Goal: Task Accomplishment & Management: Manage account settings

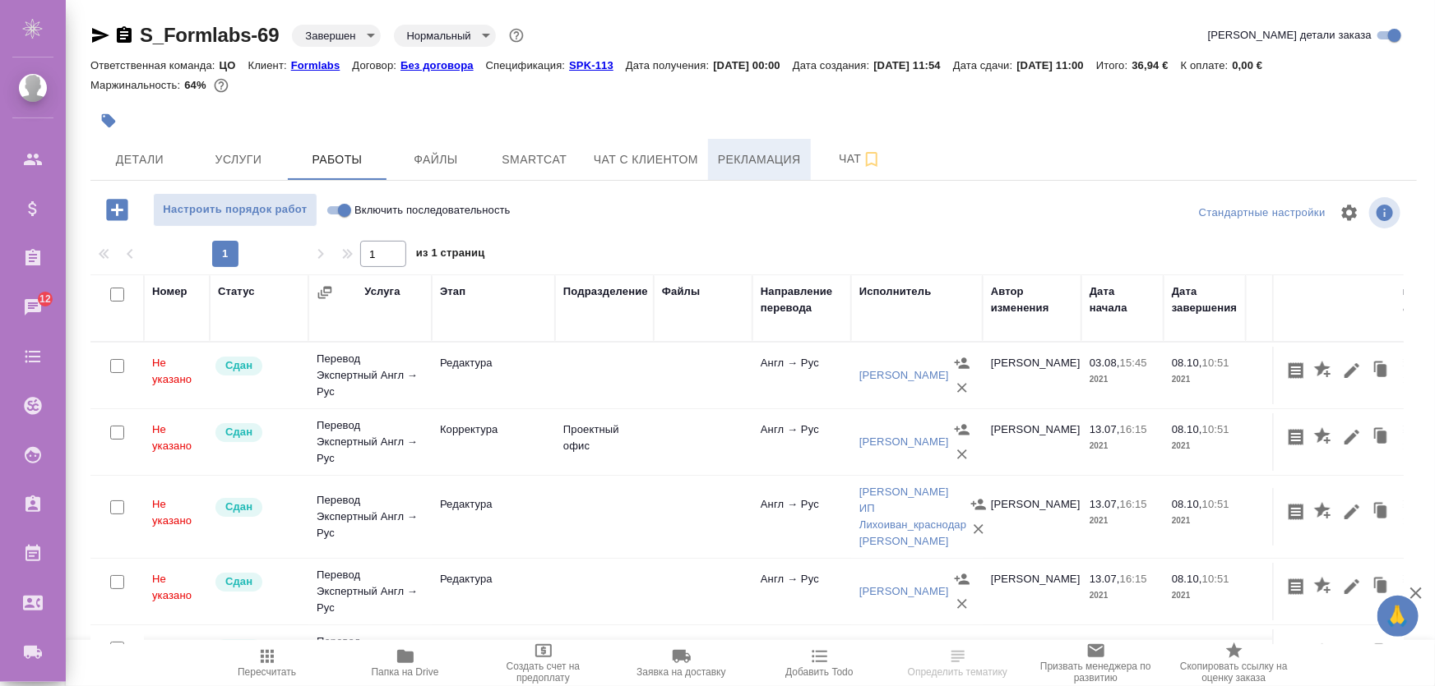
click at [715, 156] on button "Рекламация" at bounding box center [759, 159] width 103 height 41
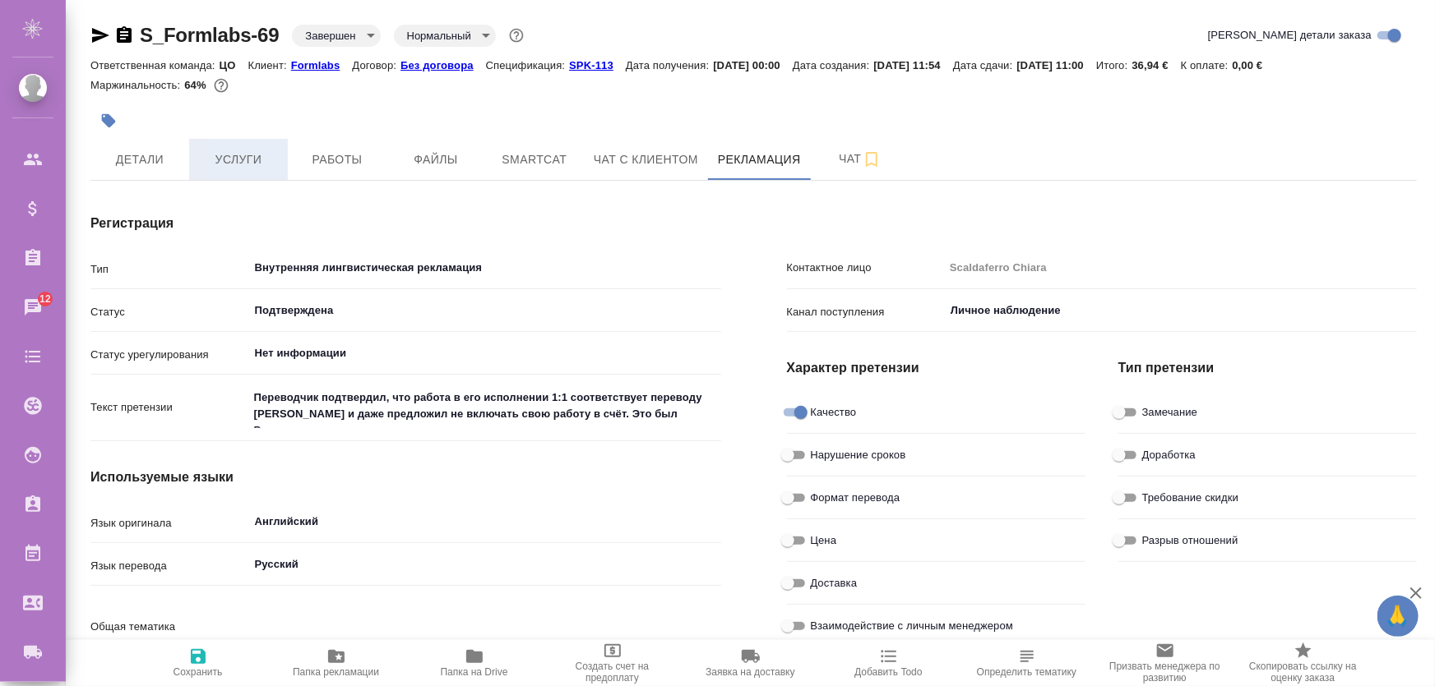
type textarea "x"
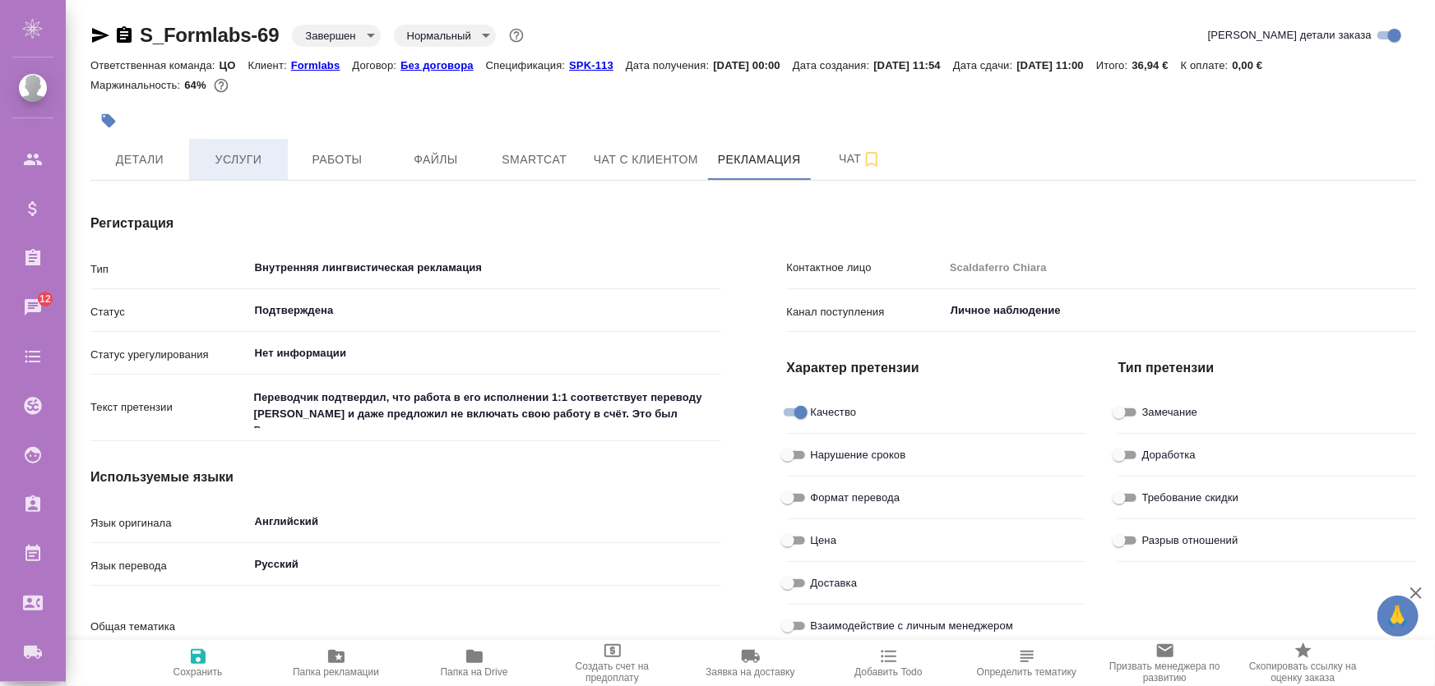
type textarea "x"
type input "Лингвистические причины"
type textarea "x"
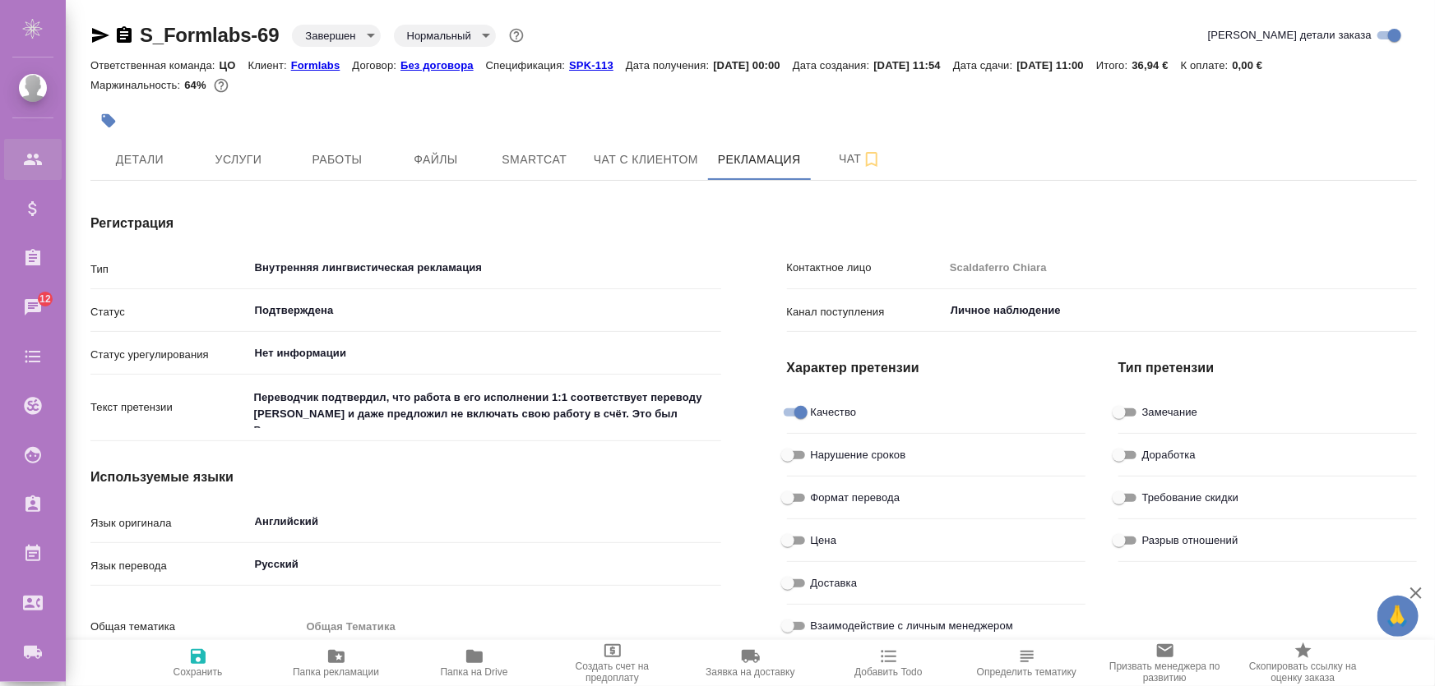
type textarea "x"
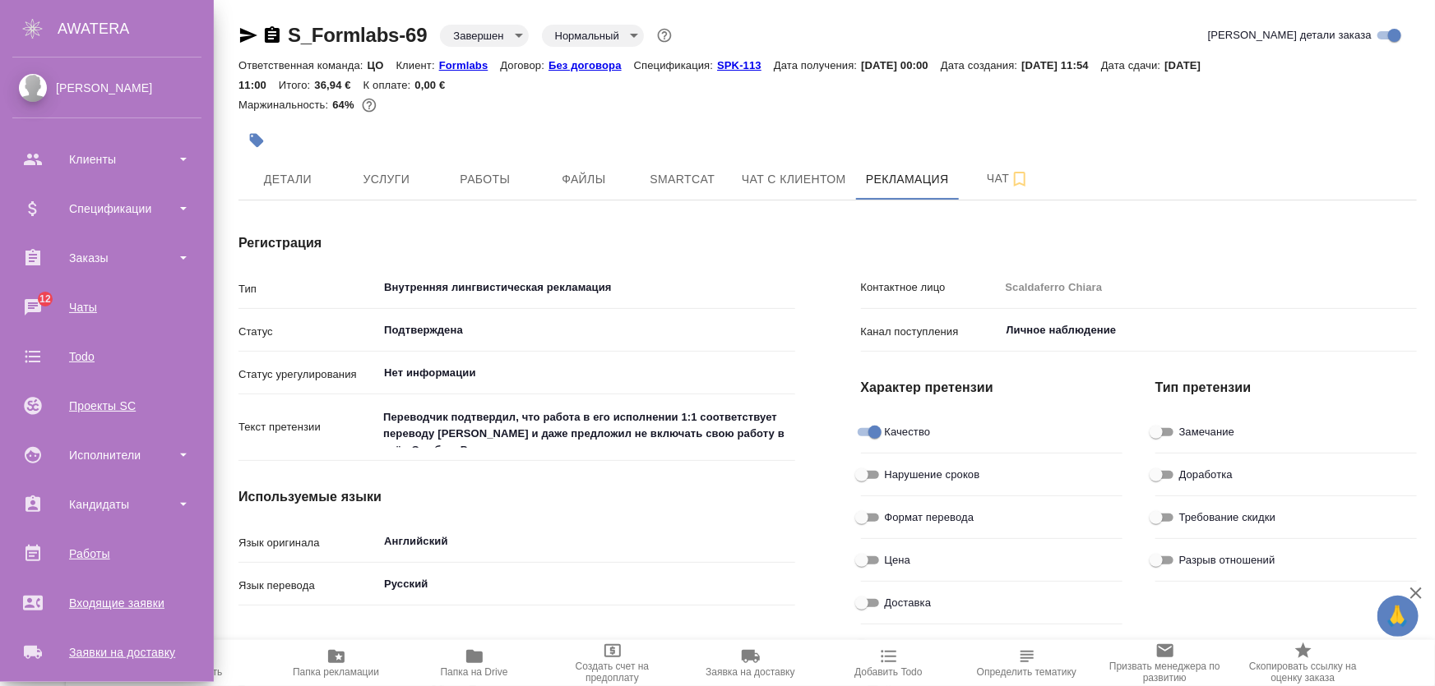
type textarea "x"
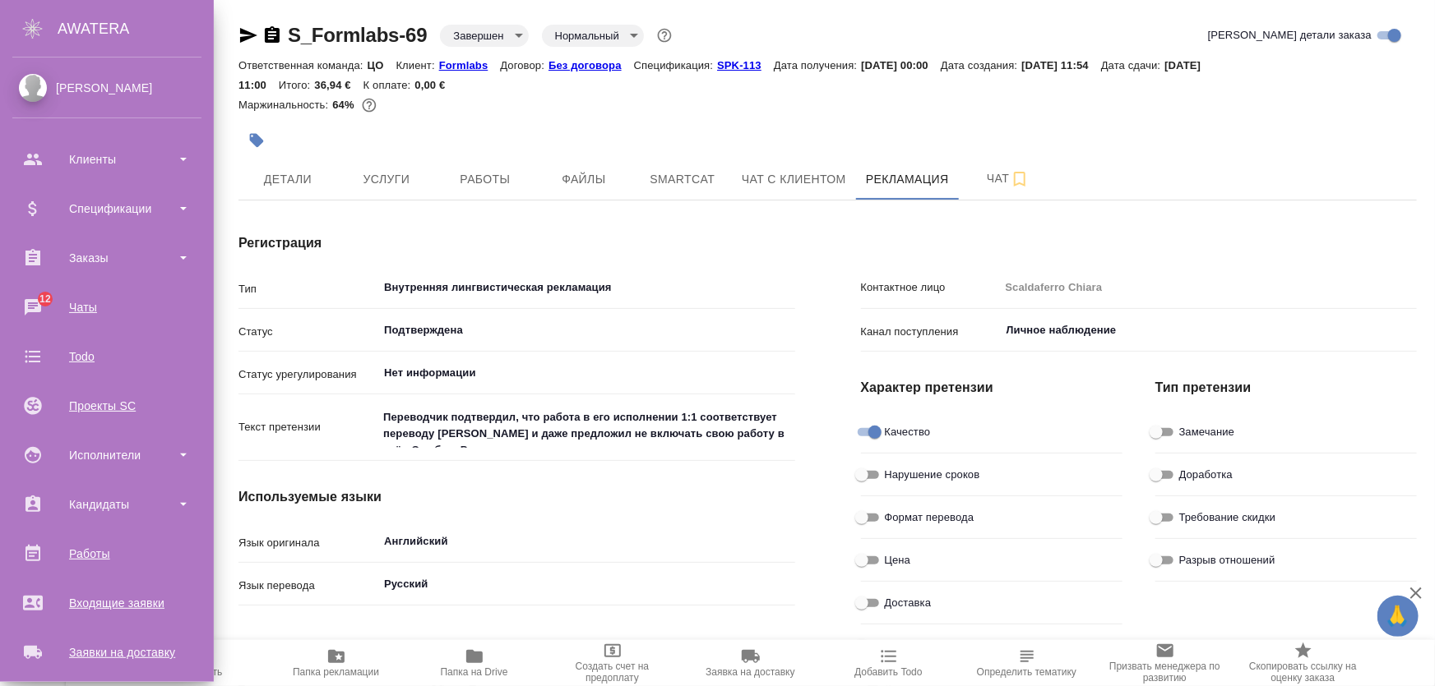
type textarea "x"
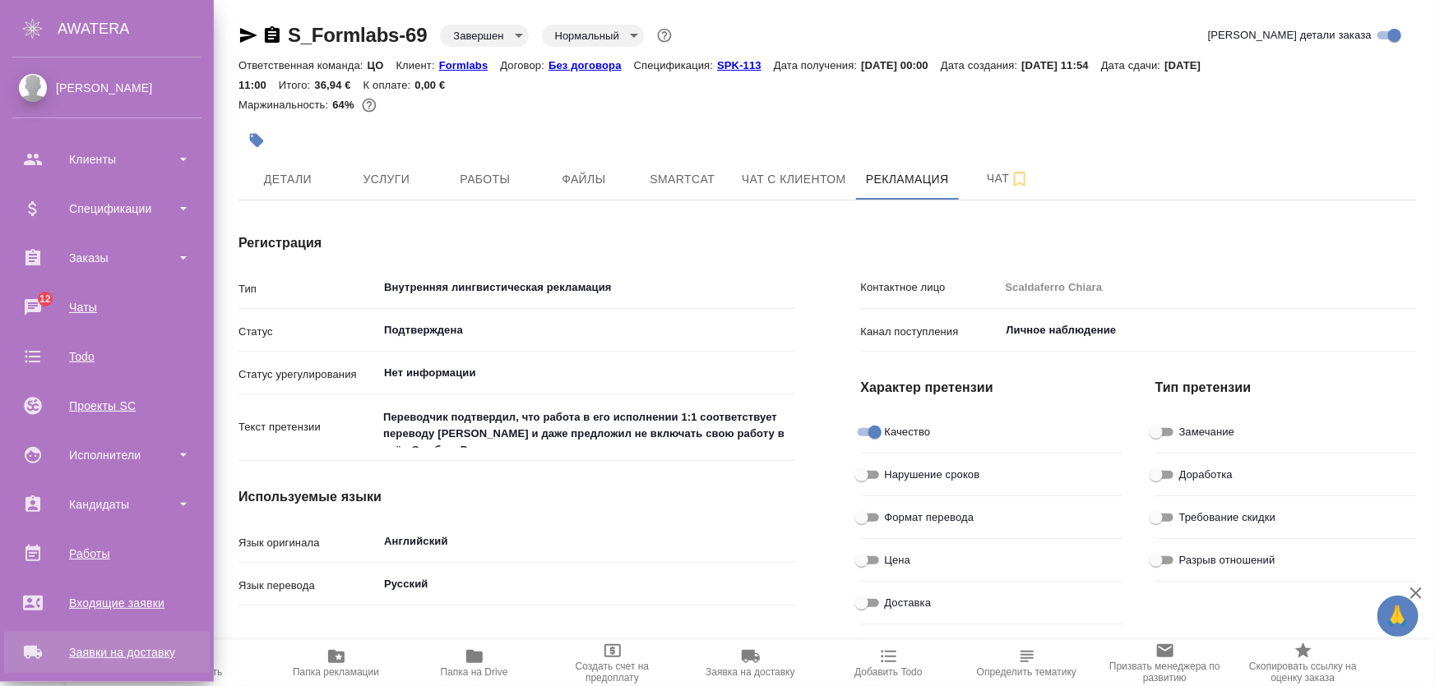
type textarea "x"
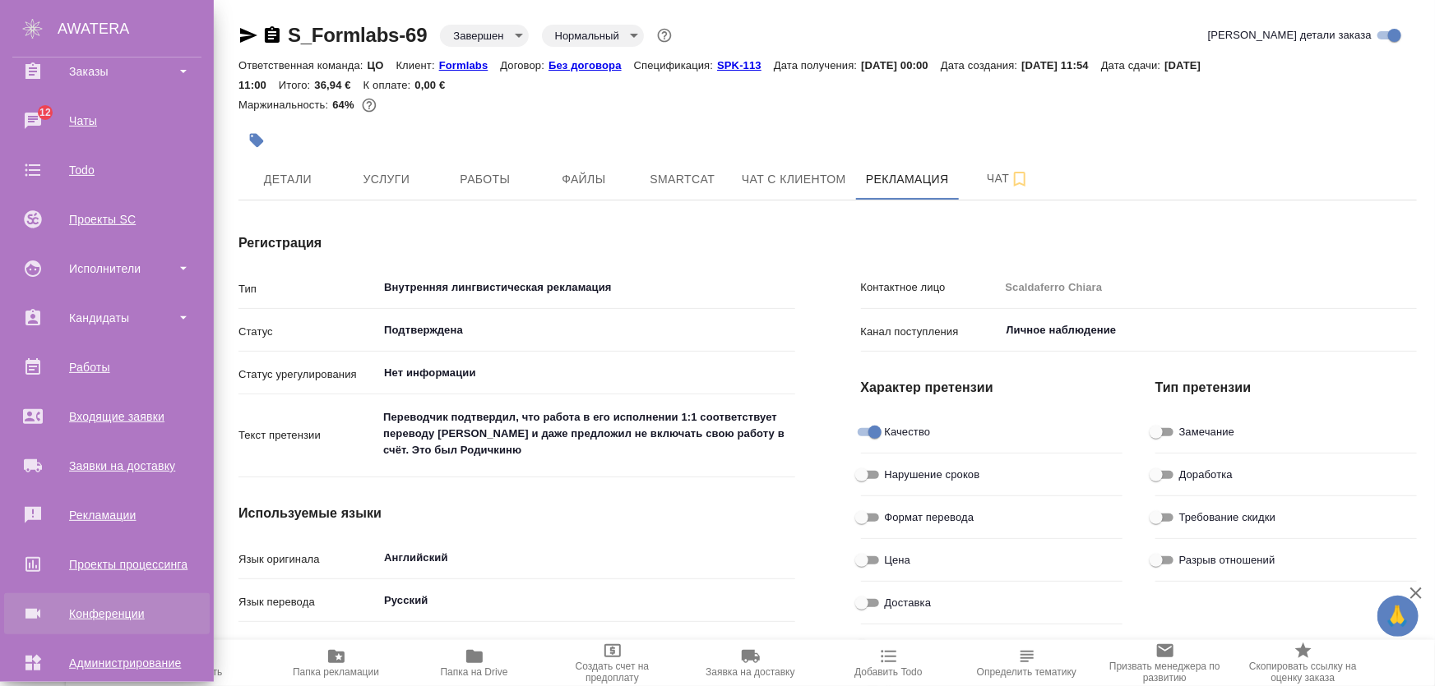
scroll to position [261, 0]
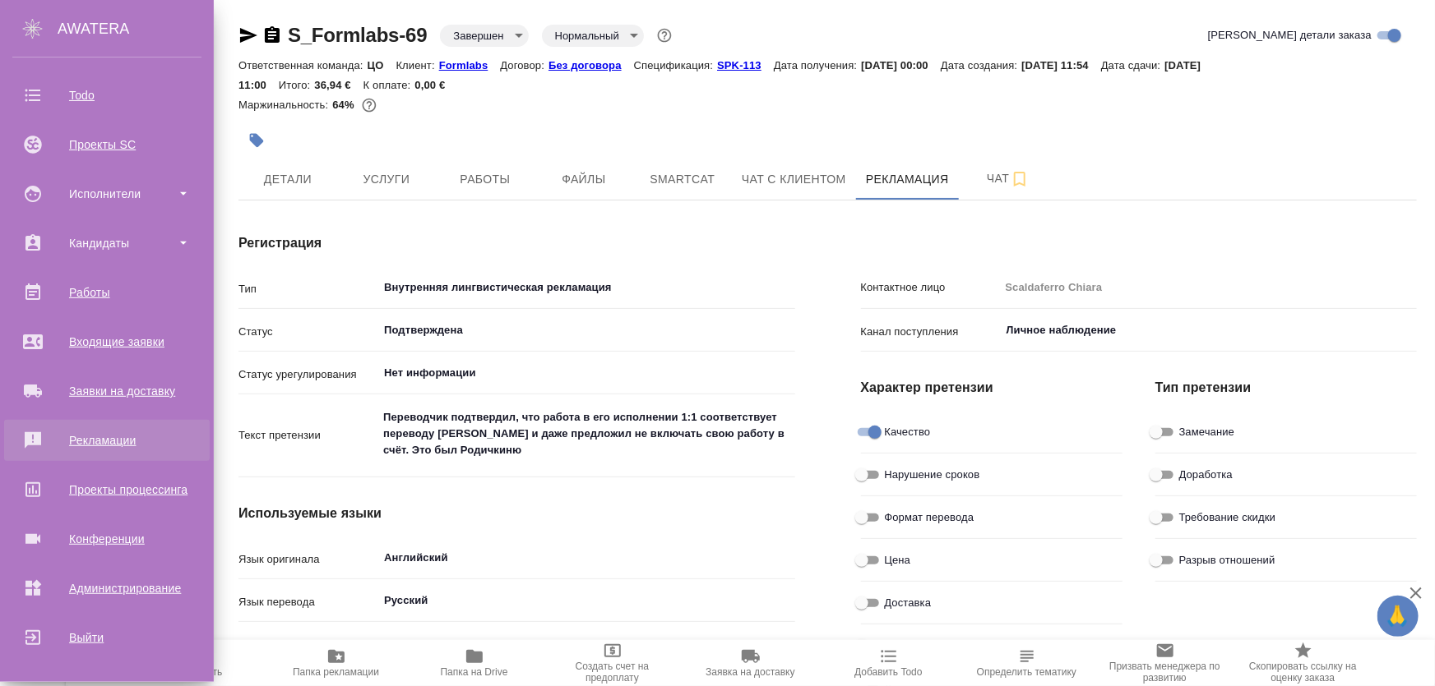
drag, startPoint x: 101, startPoint y: 426, endPoint x: 106, endPoint y: 439, distance: 14.0
type textarea "x"
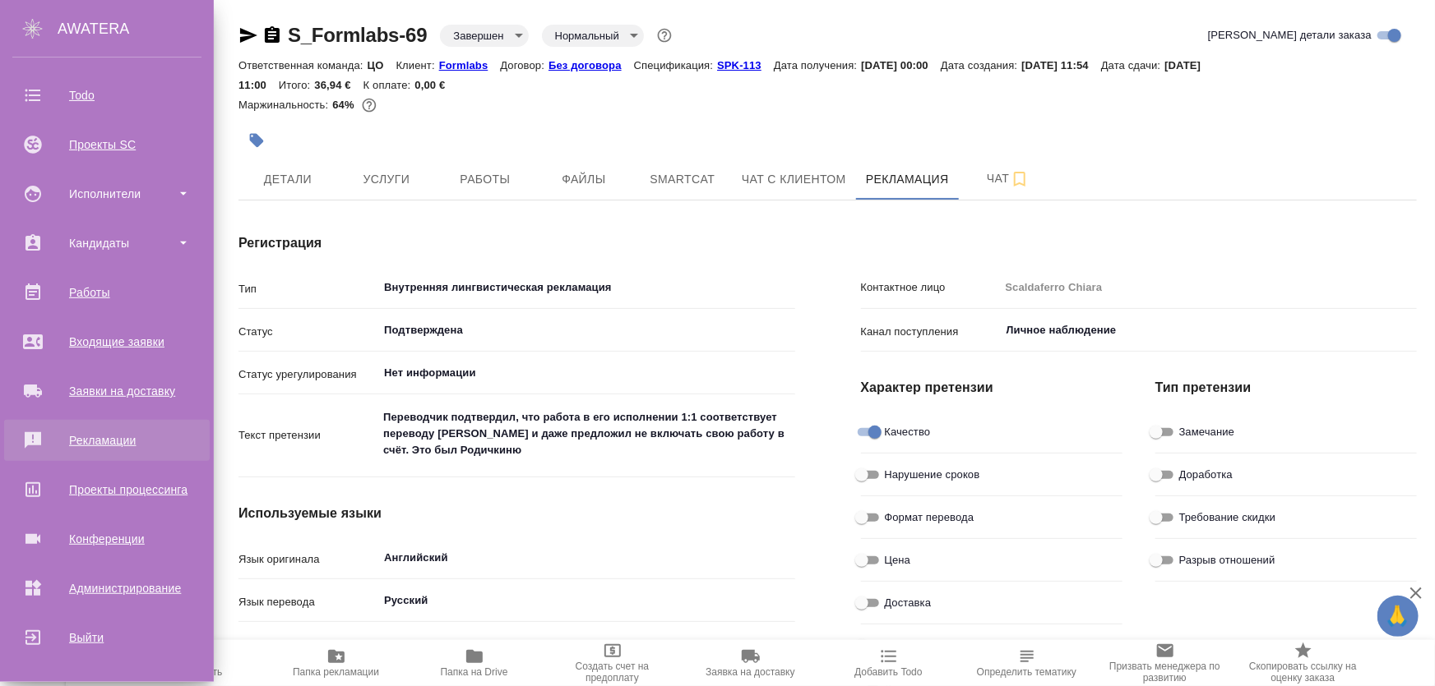
type textarea "x"
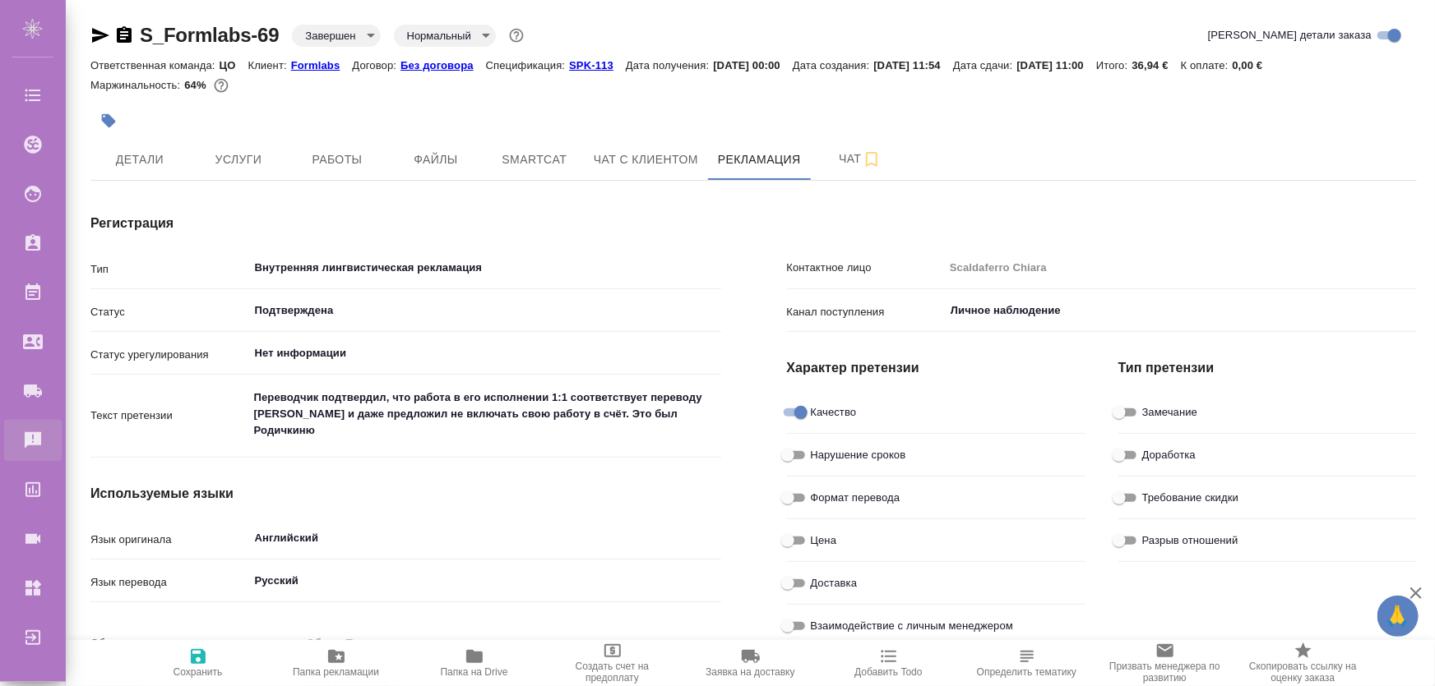
type textarea "x"
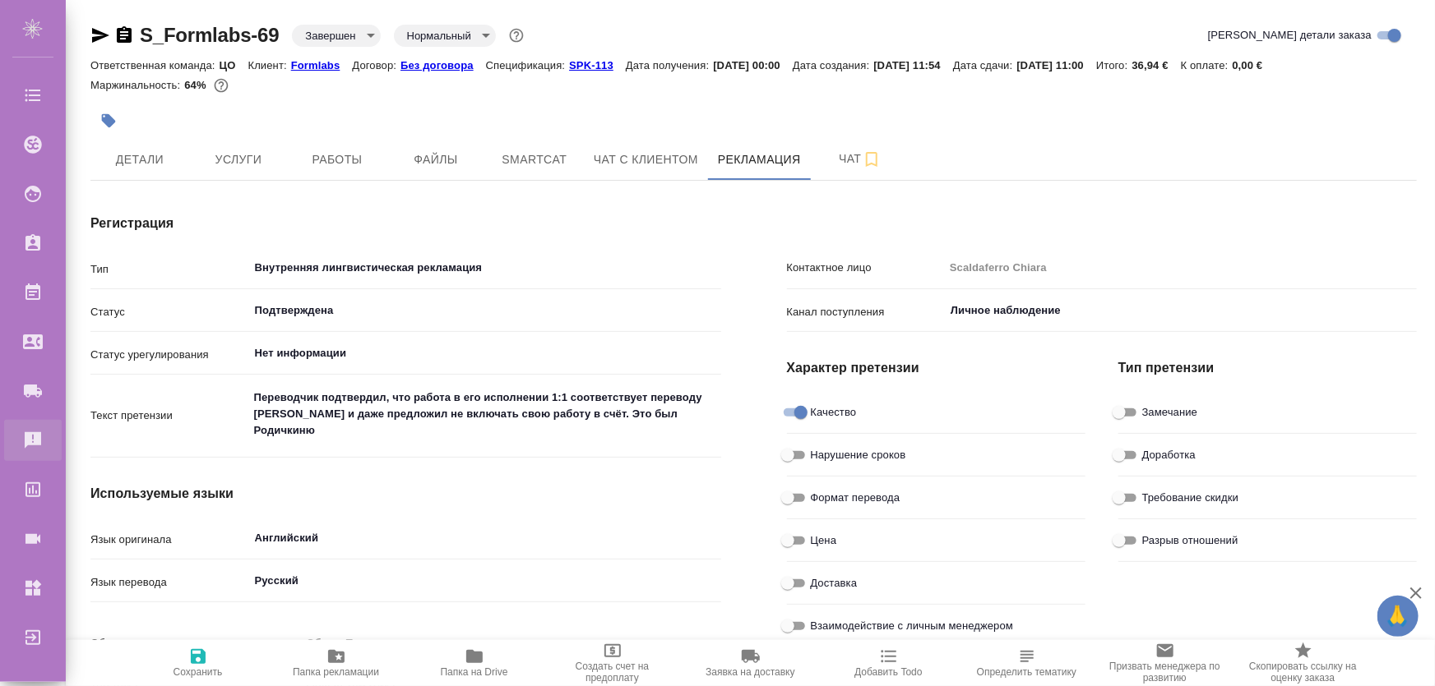
type textarea "x"
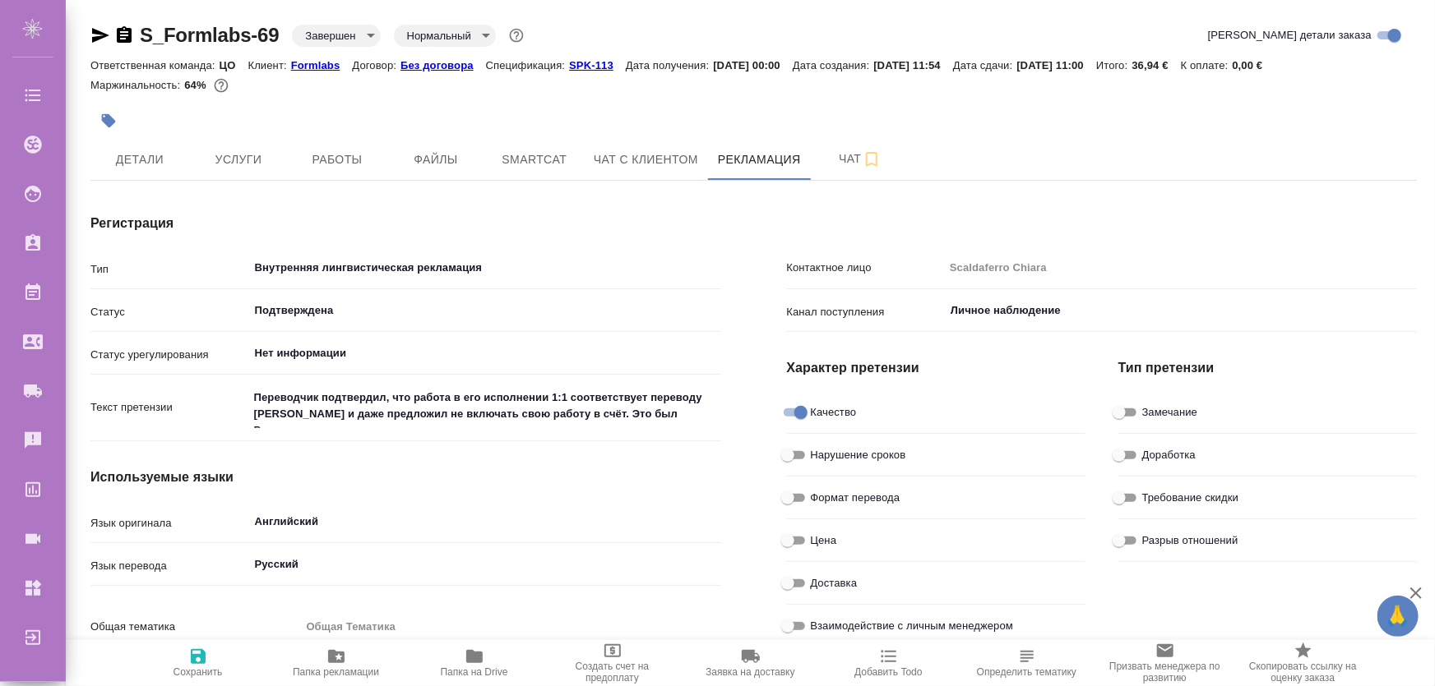
type textarea "x"
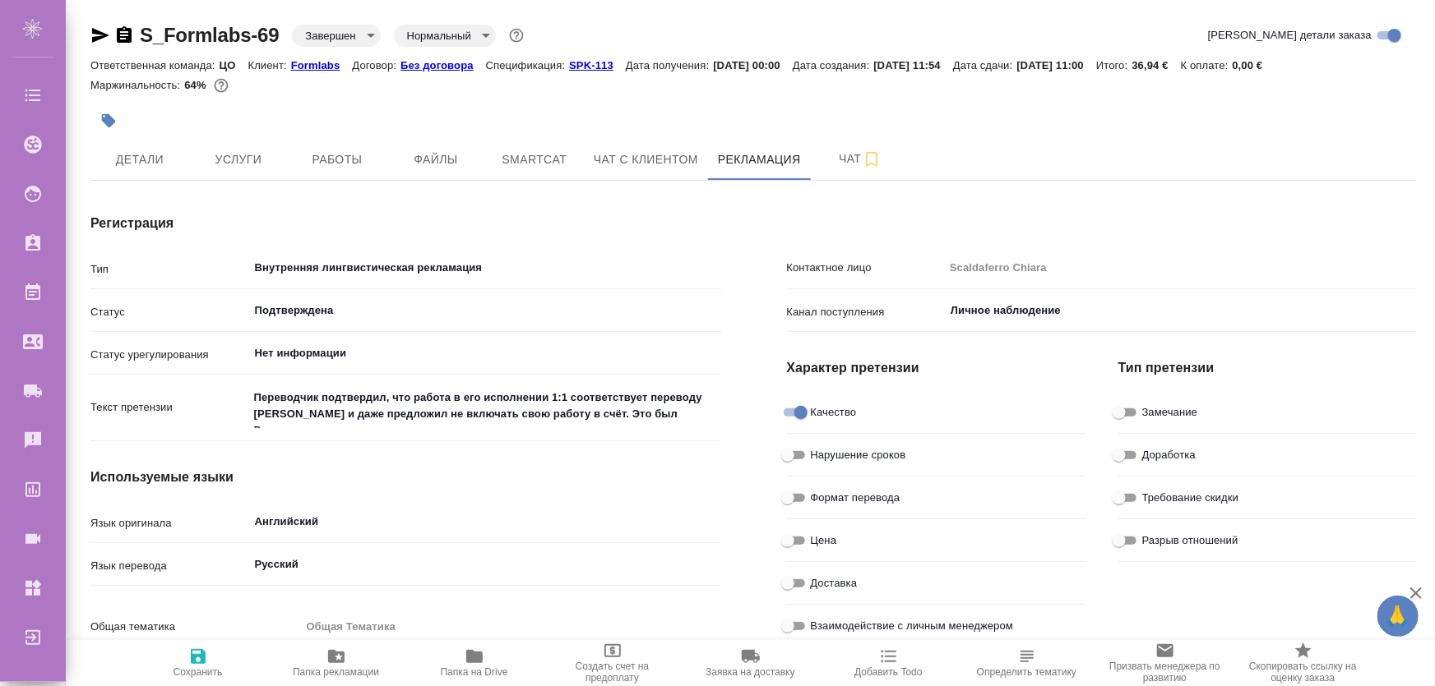
type textarea "x"
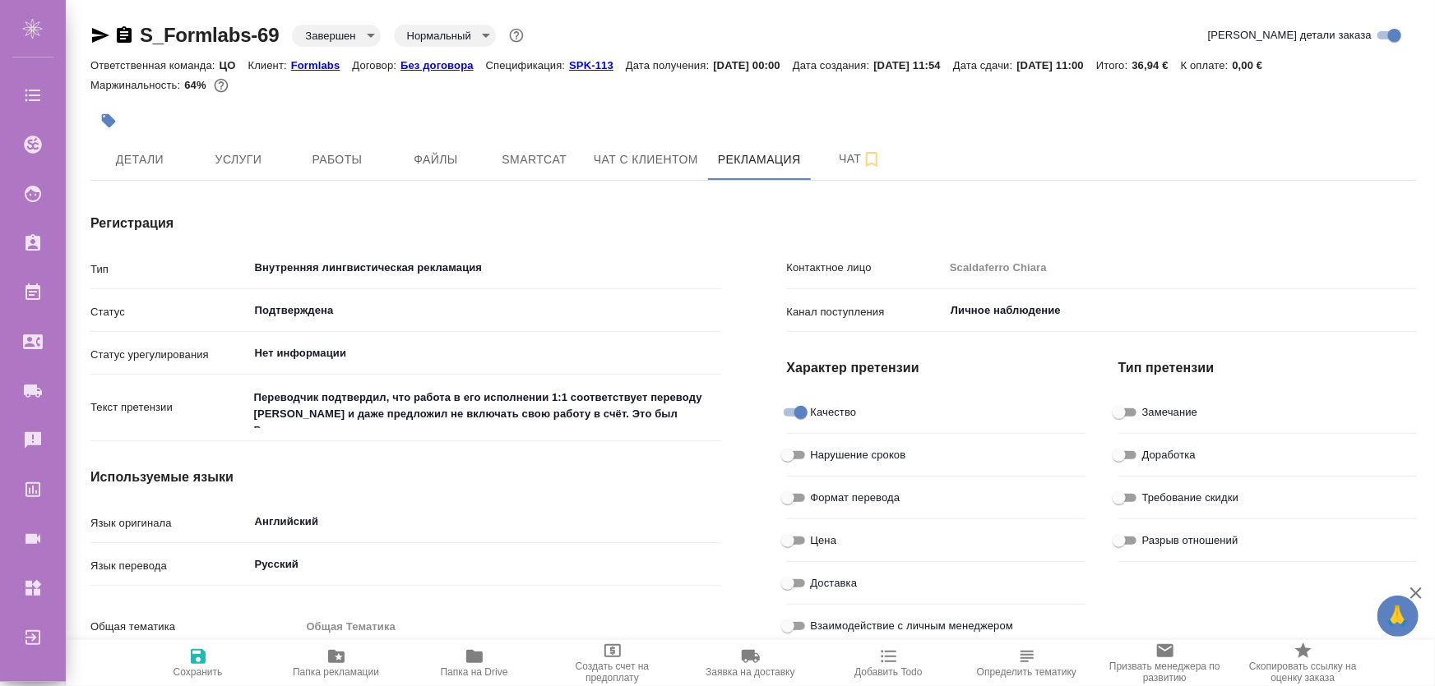
type textarea "x"
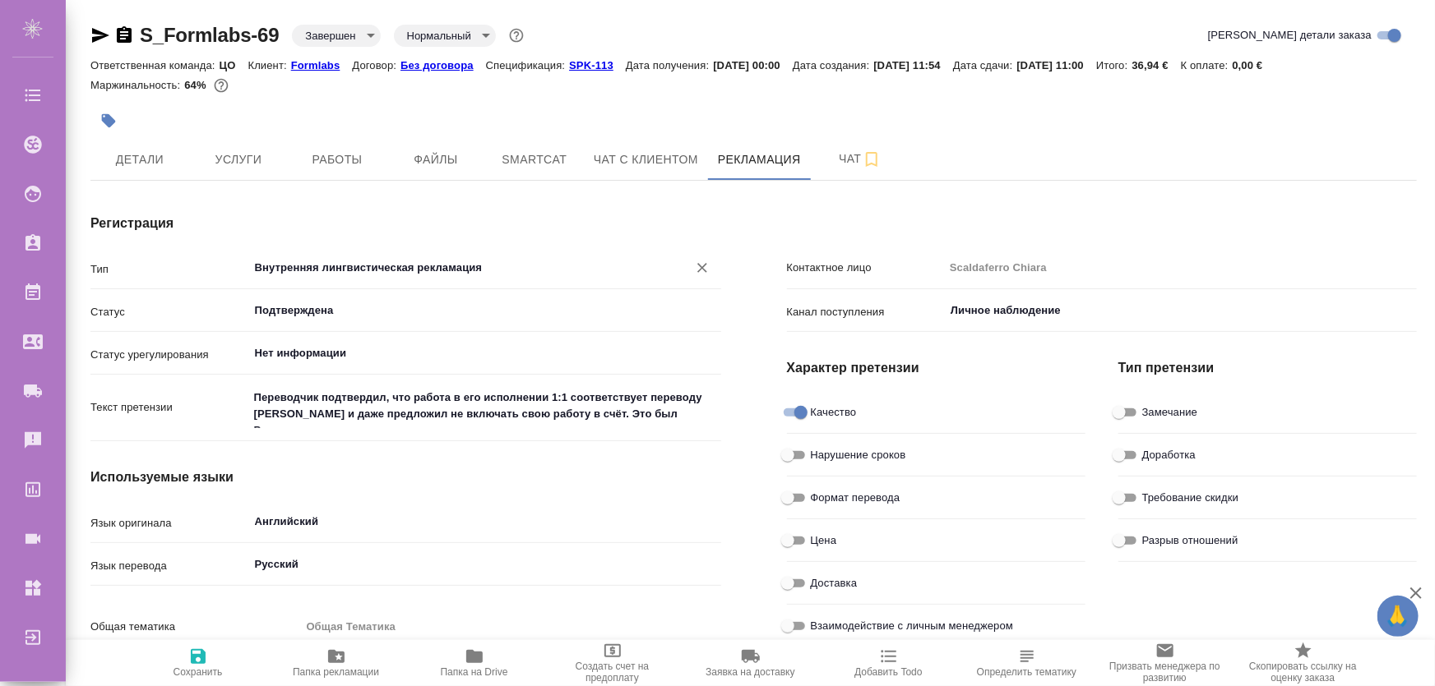
type textarea "x"
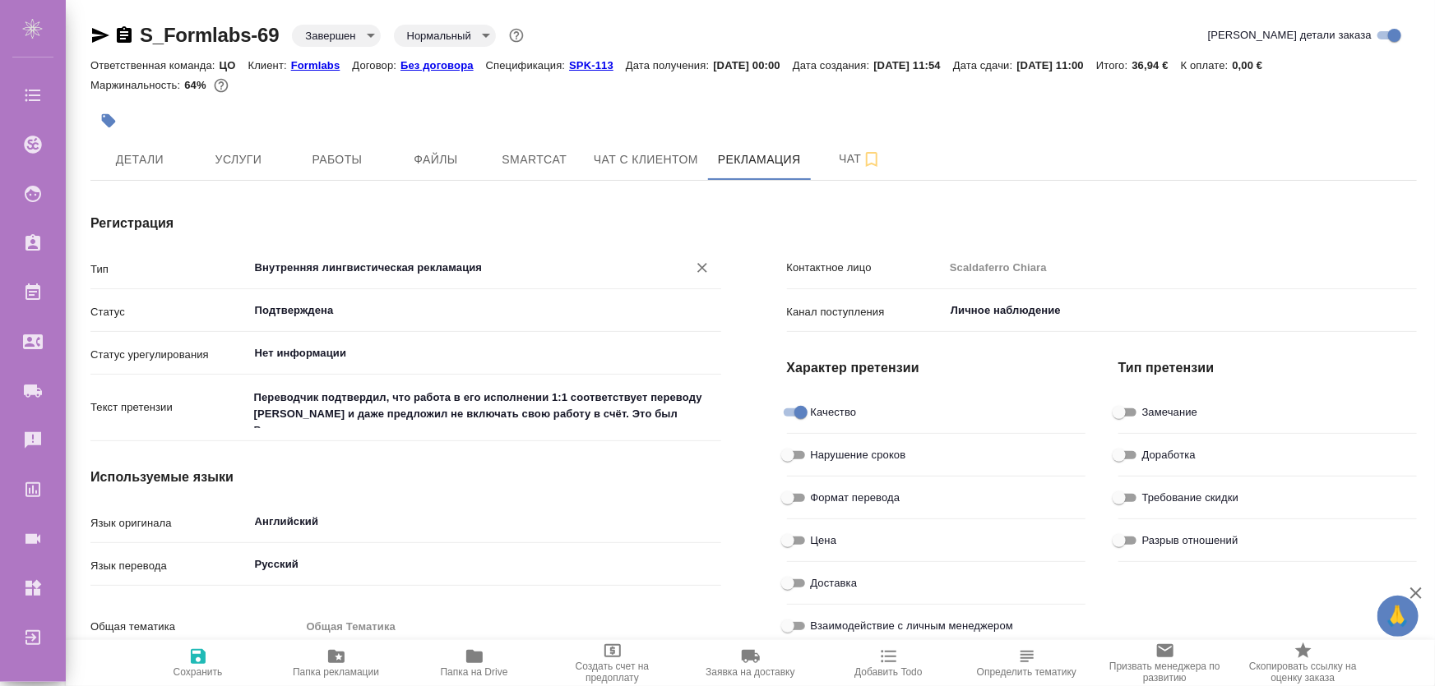
type textarea "x"
click at [316, 262] on input "Внутренняя лингвистическая рекламация" at bounding box center [457, 268] width 408 height 20
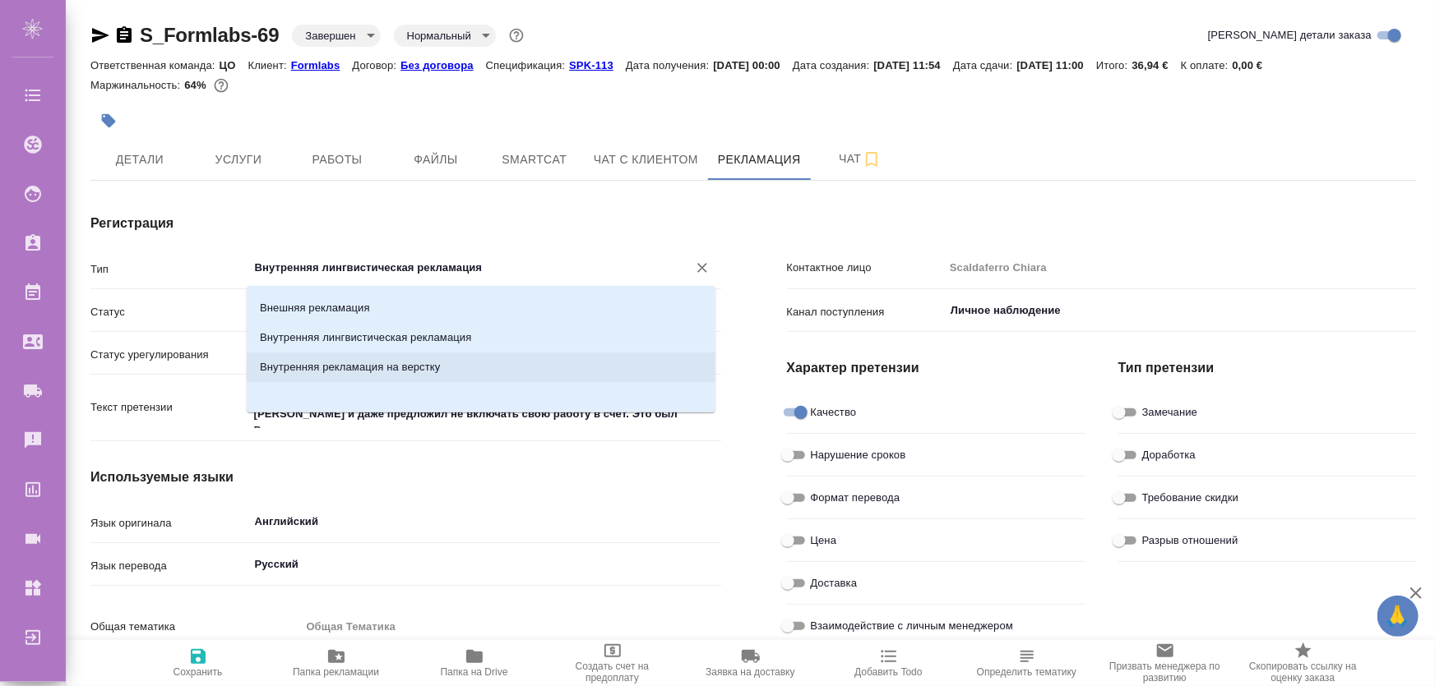
scroll to position [0, 0]
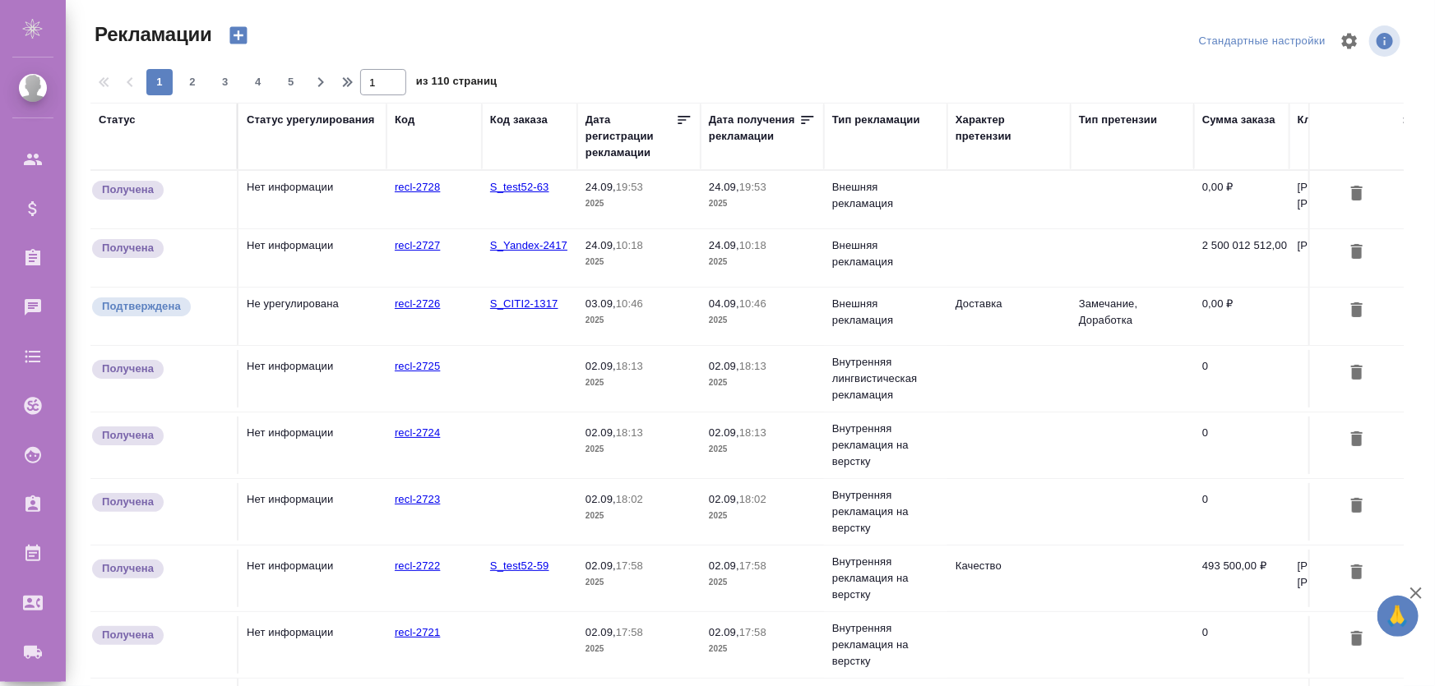
click at [124, 118] on div "Статус" at bounding box center [117, 120] width 37 height 16
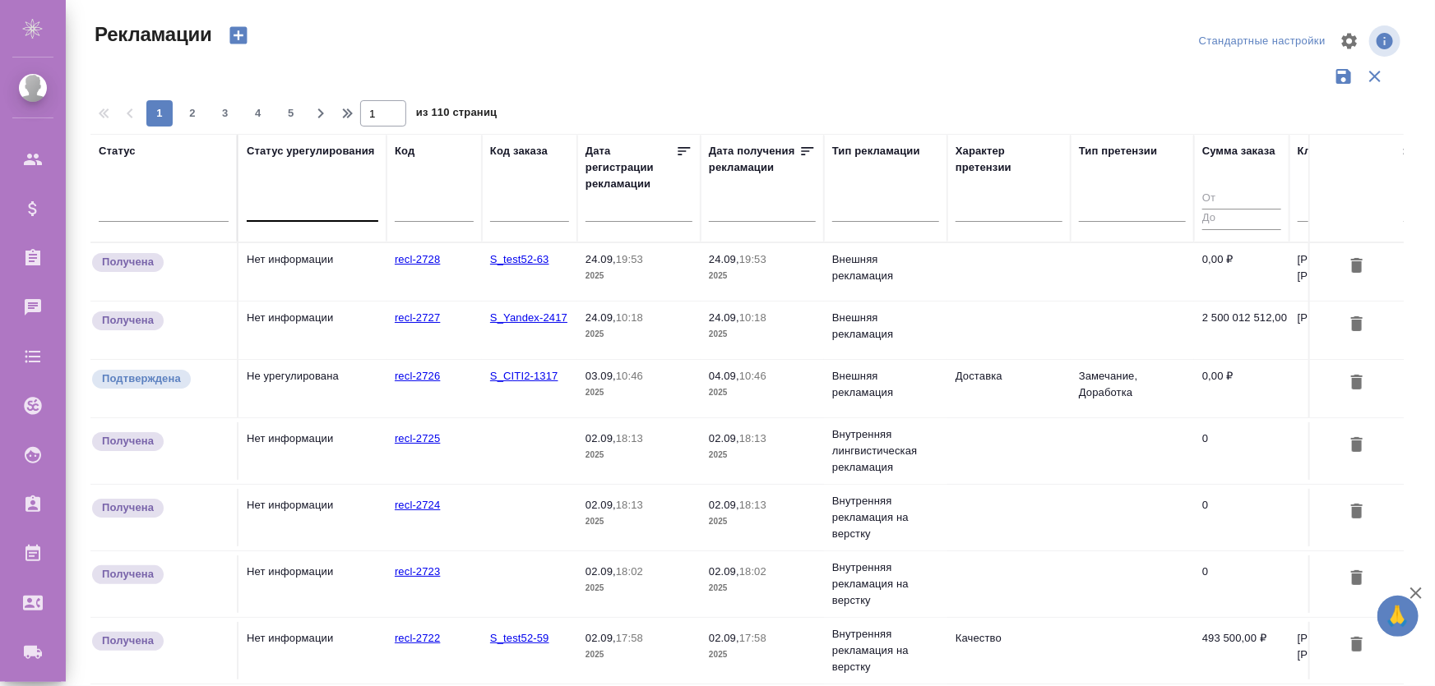
click at [283, 210] on div at bounding box center [313, 205] width 132 height 24
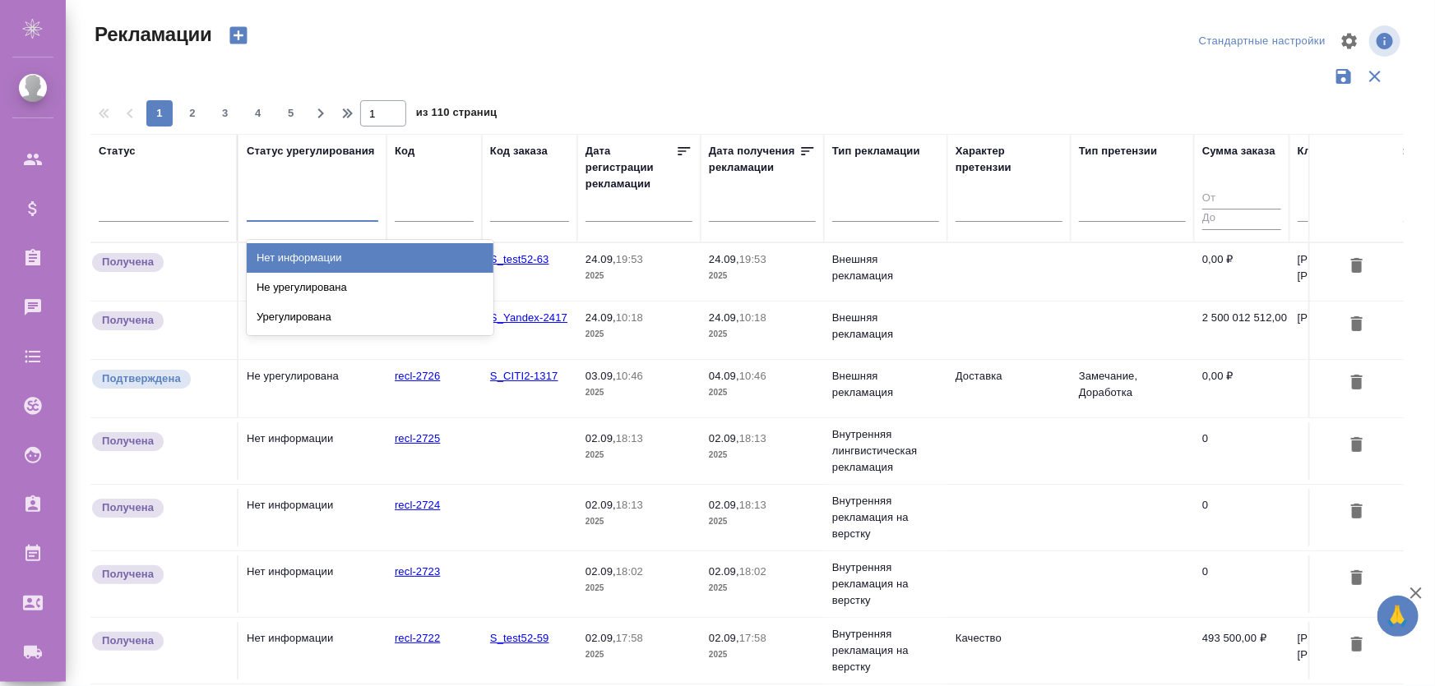
click at [312, 257] on div "Нет информации" at bounding box center [370, 258] width 247 height 30
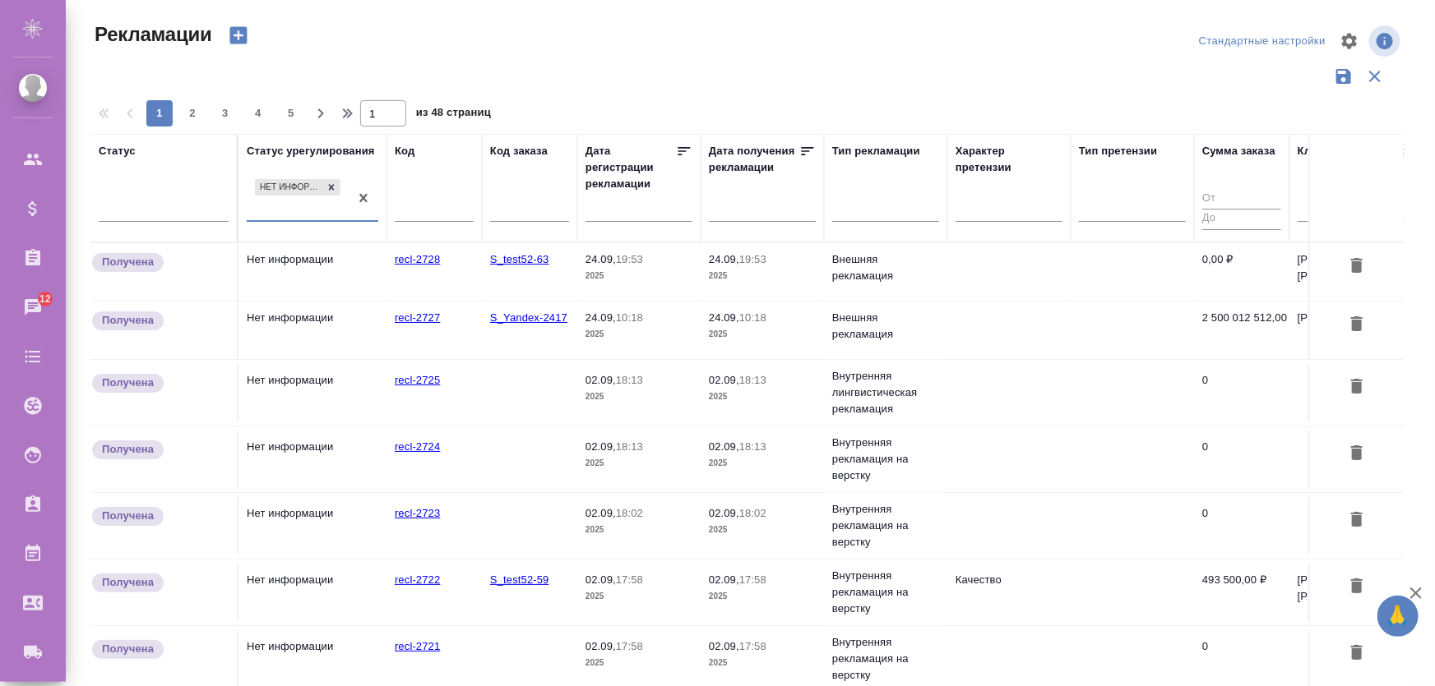
scroll to position [48, 0]
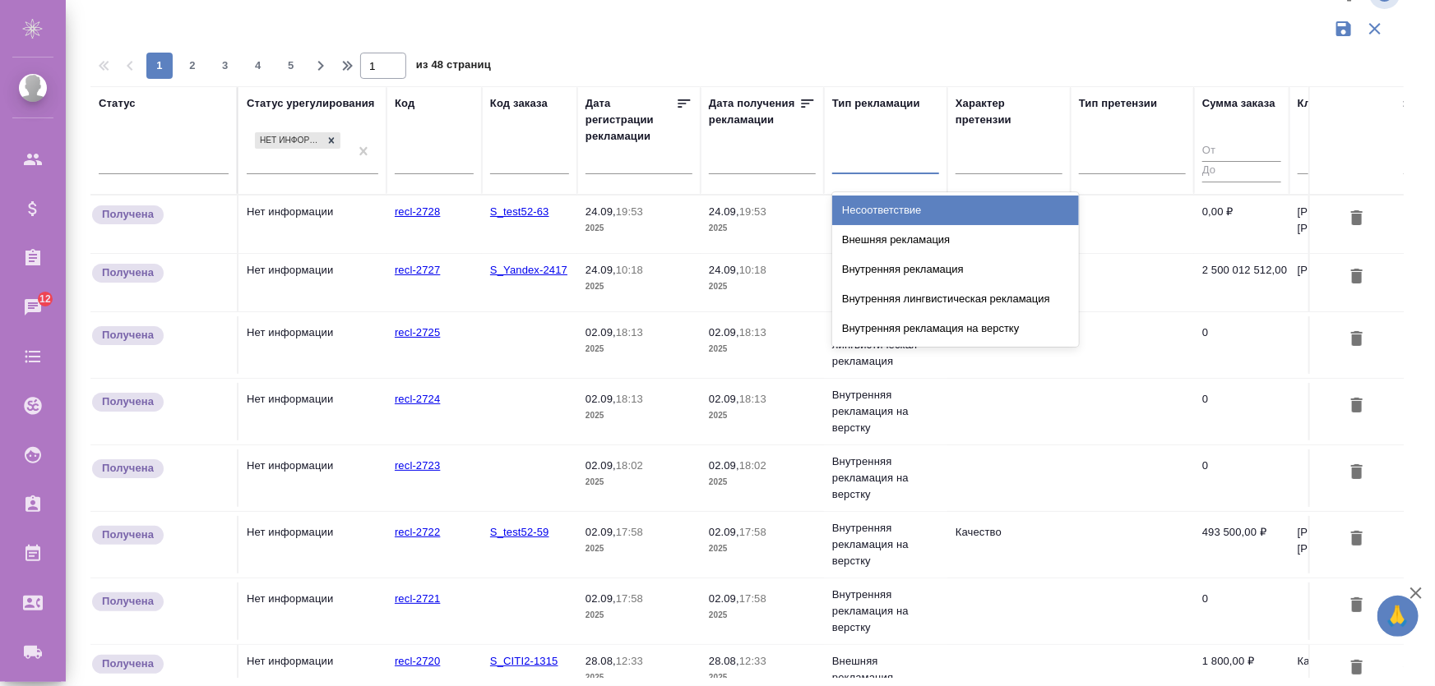
click at [859, 150] on div at bounding box center [885, 158] width 107 height 24
click at [855, 47] on div at bounding box center [753, 48] width 1326 height 8
click at [876, 157] on div at bounding box center [885, 158] width 107 height 24
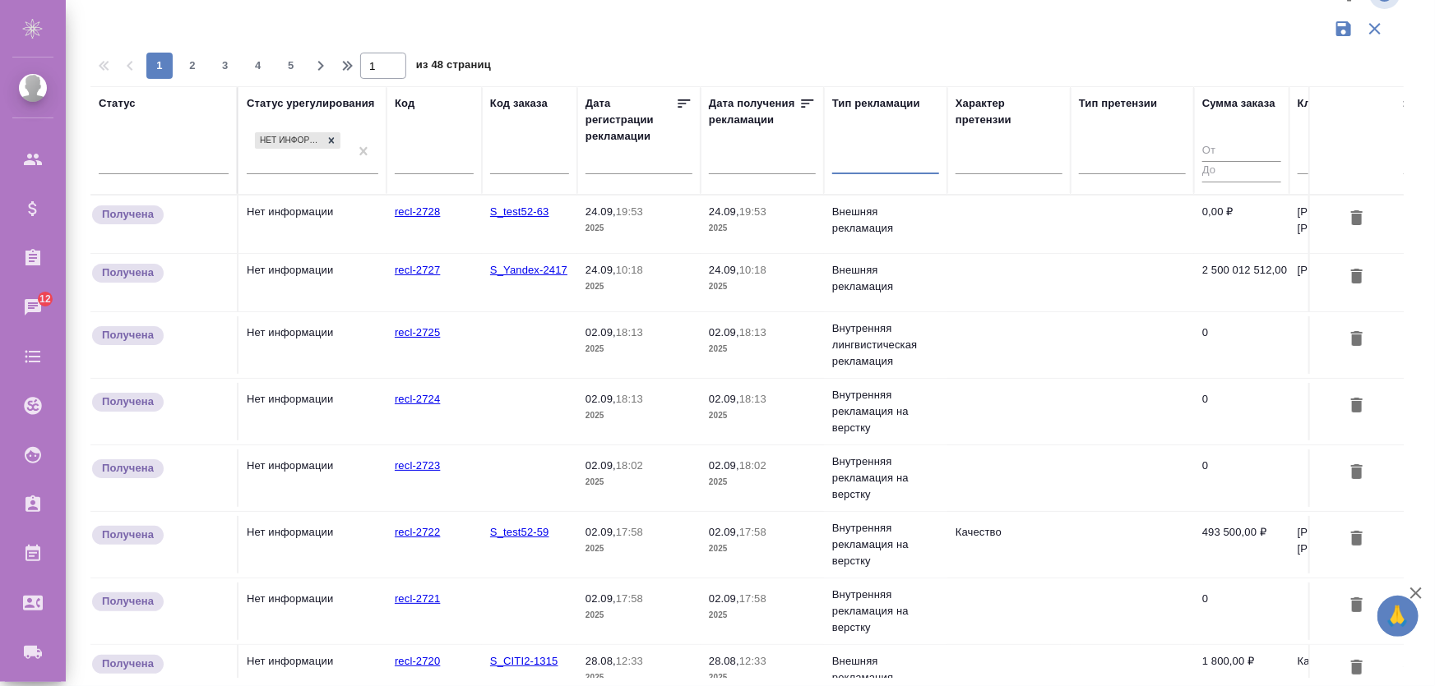
click at [871, 150] on div at bounding box center [885, 158] width 107 height 24
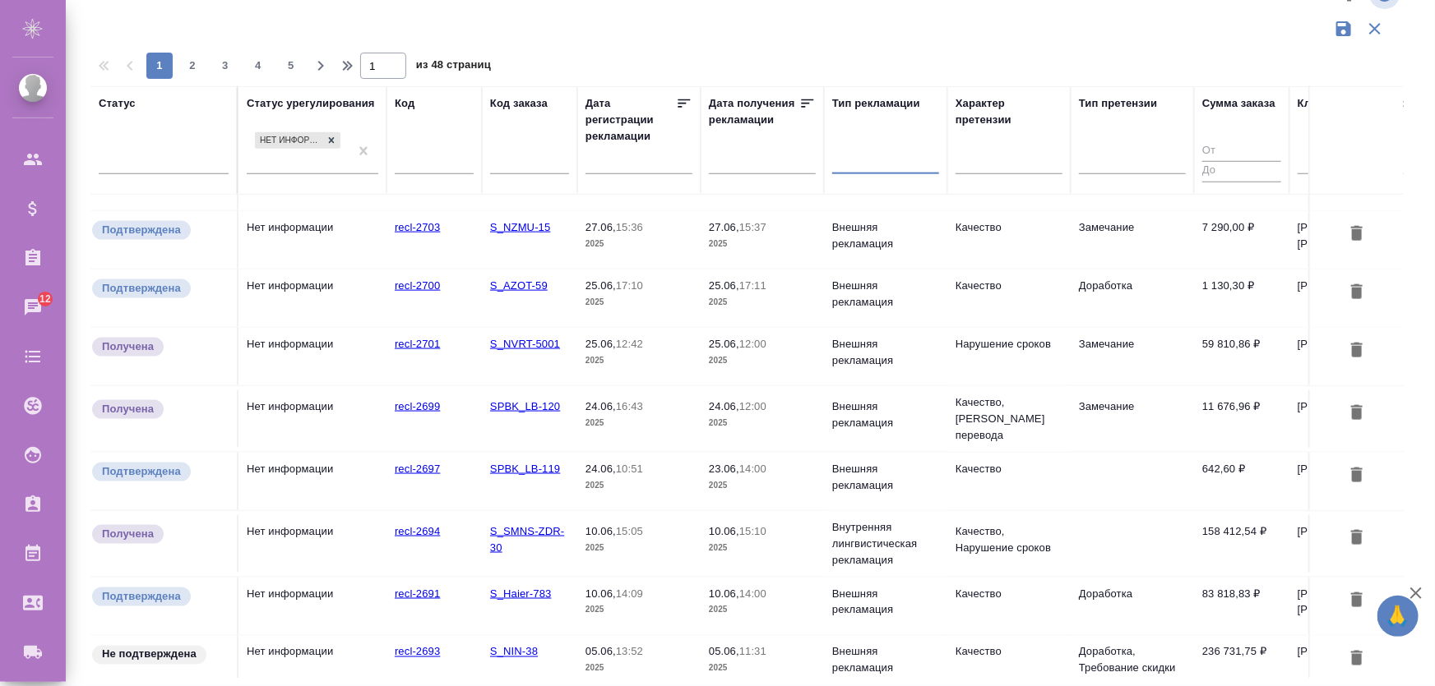
scroll to position [0, 0]
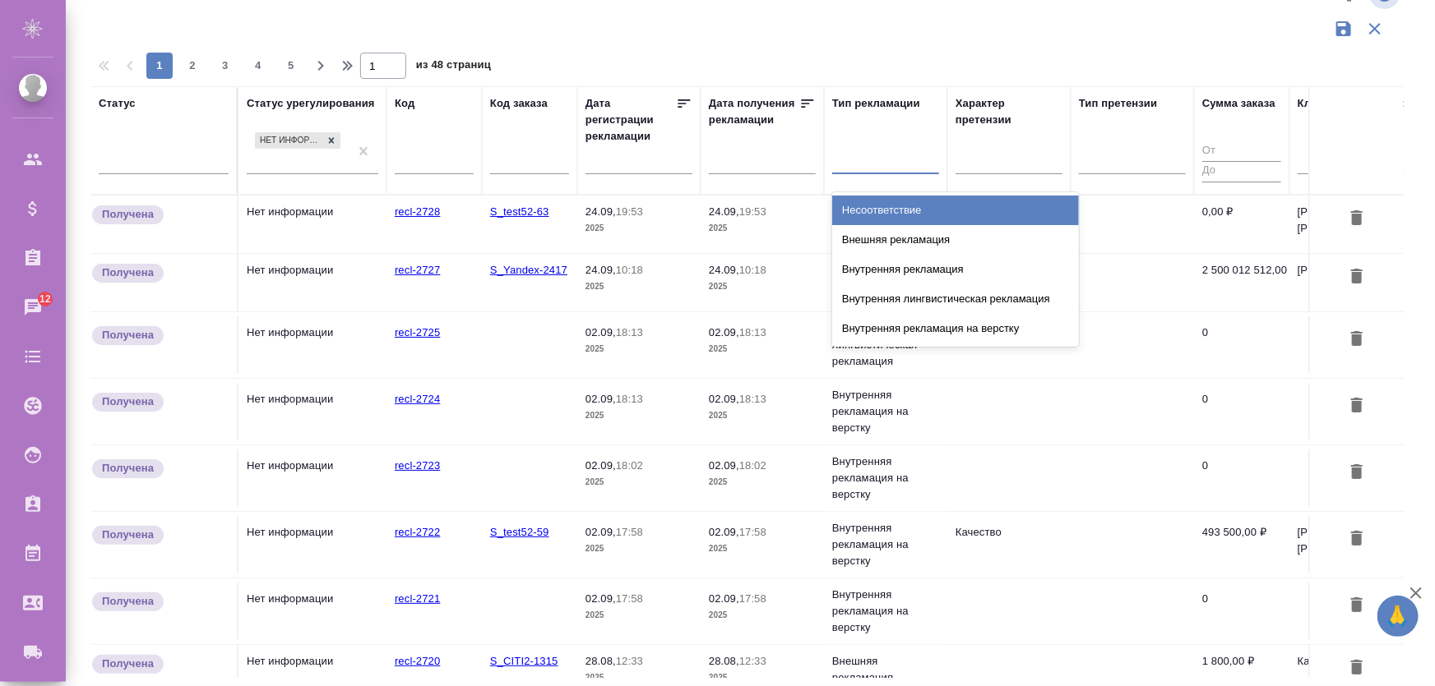
click at [871, 155] on div at bounding box center [885, 158] width 107 height 24
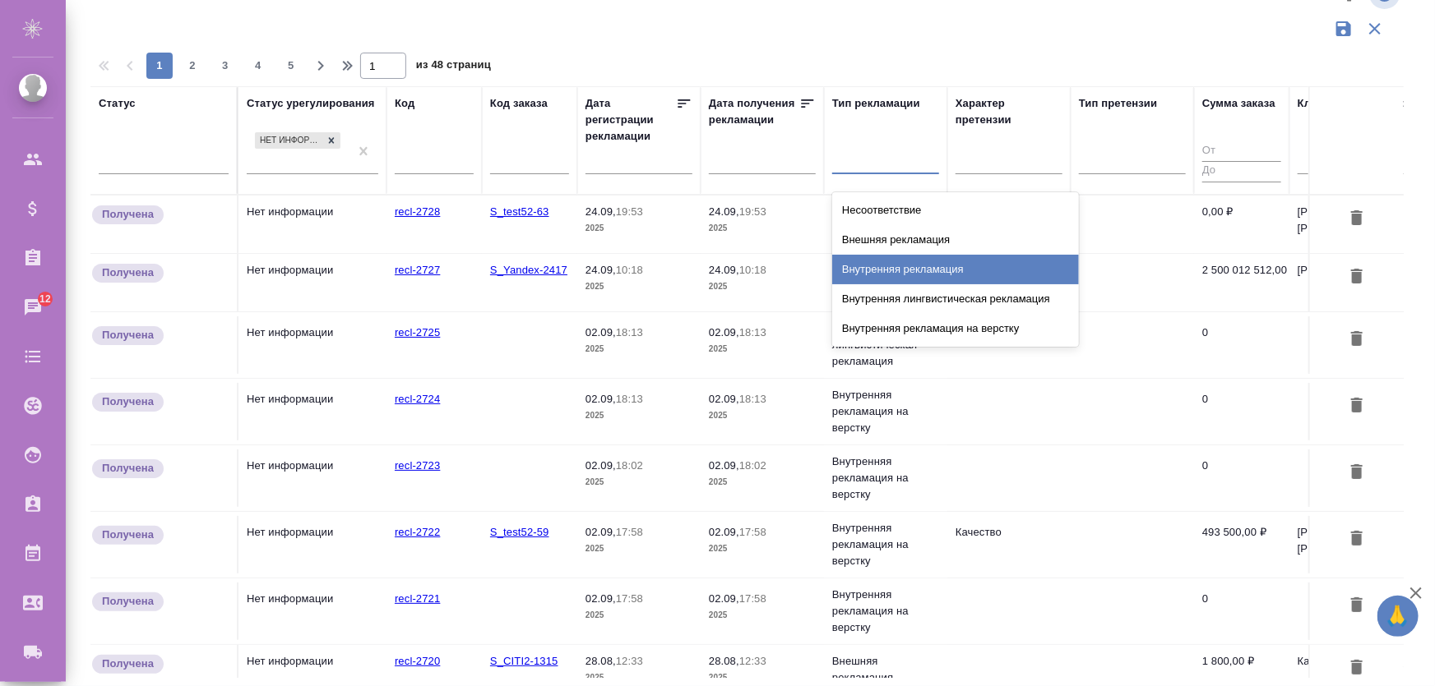
click at [848, 266] on div "Внутренняя рекламация" at bounding box center [955, 270] width 247 height 30
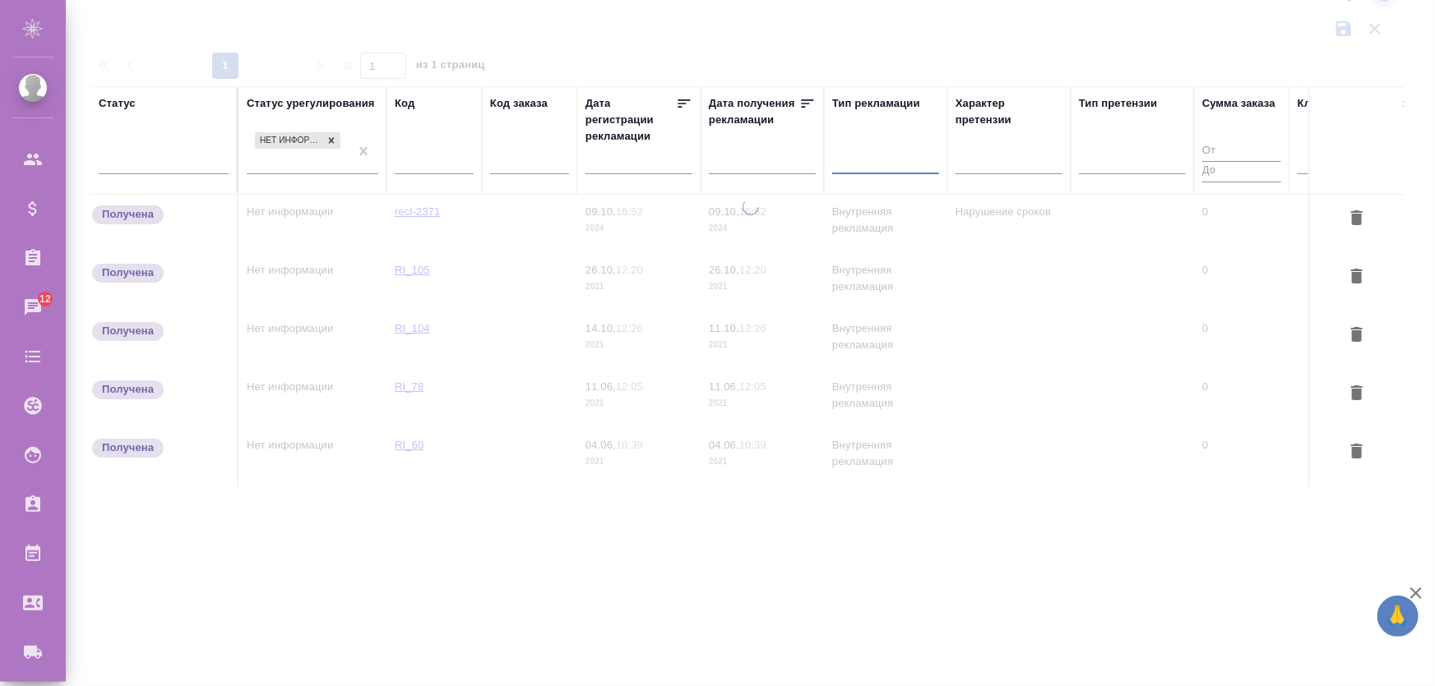
click at [889, 35] on div at bounding box center [746, 28] width 1313 height 31
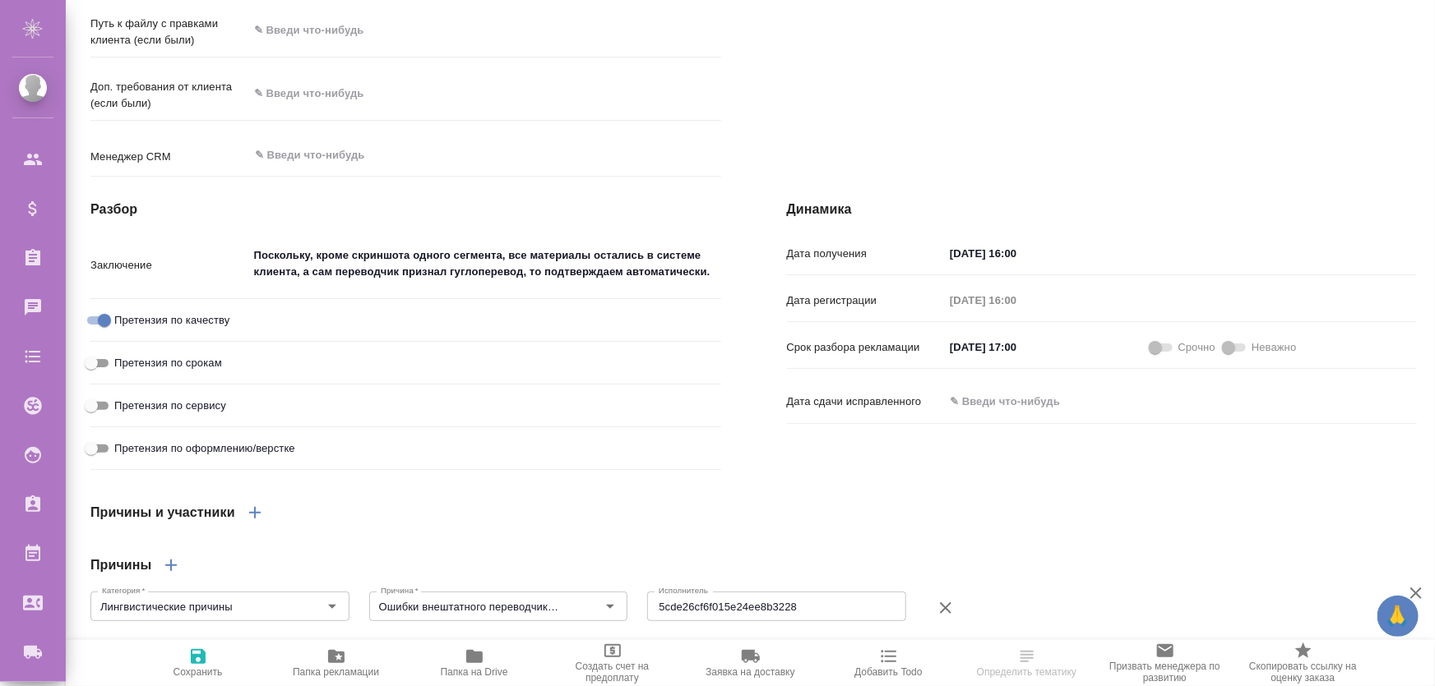
scroll to position [822, 0]
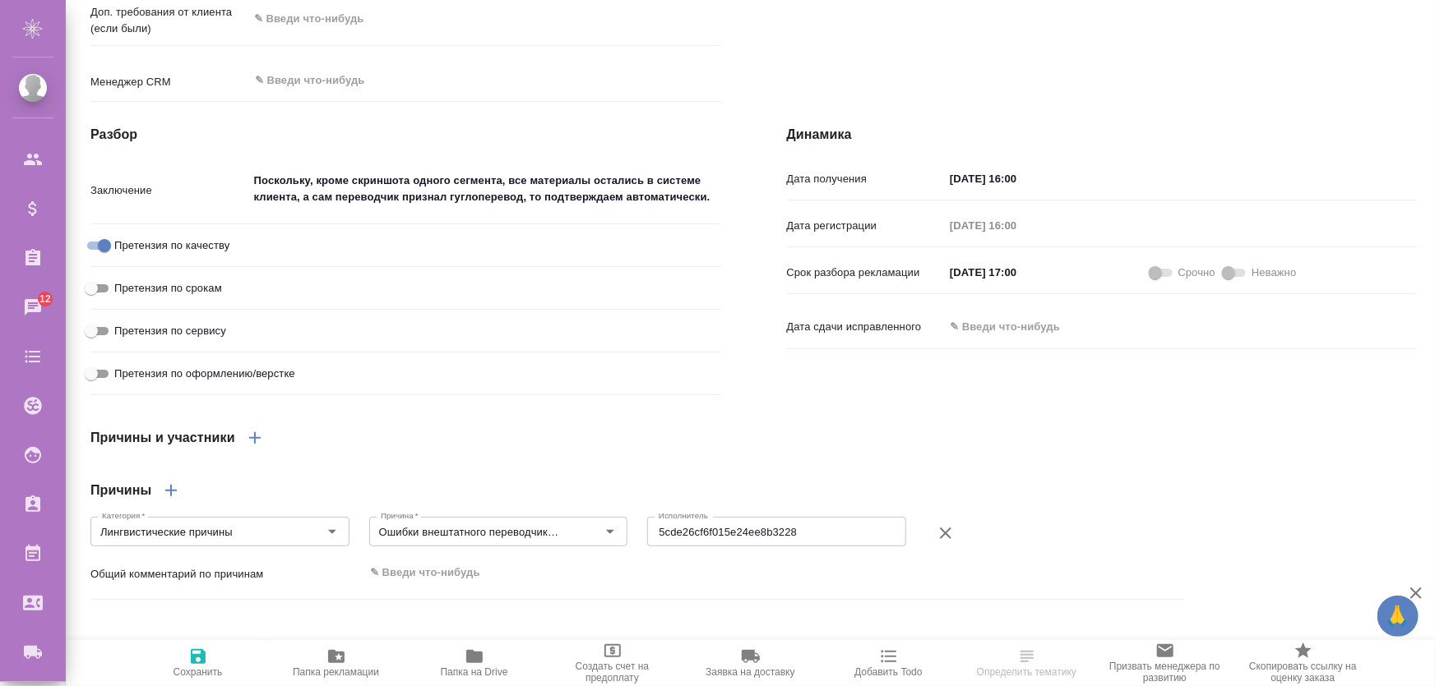
type textarea "x"
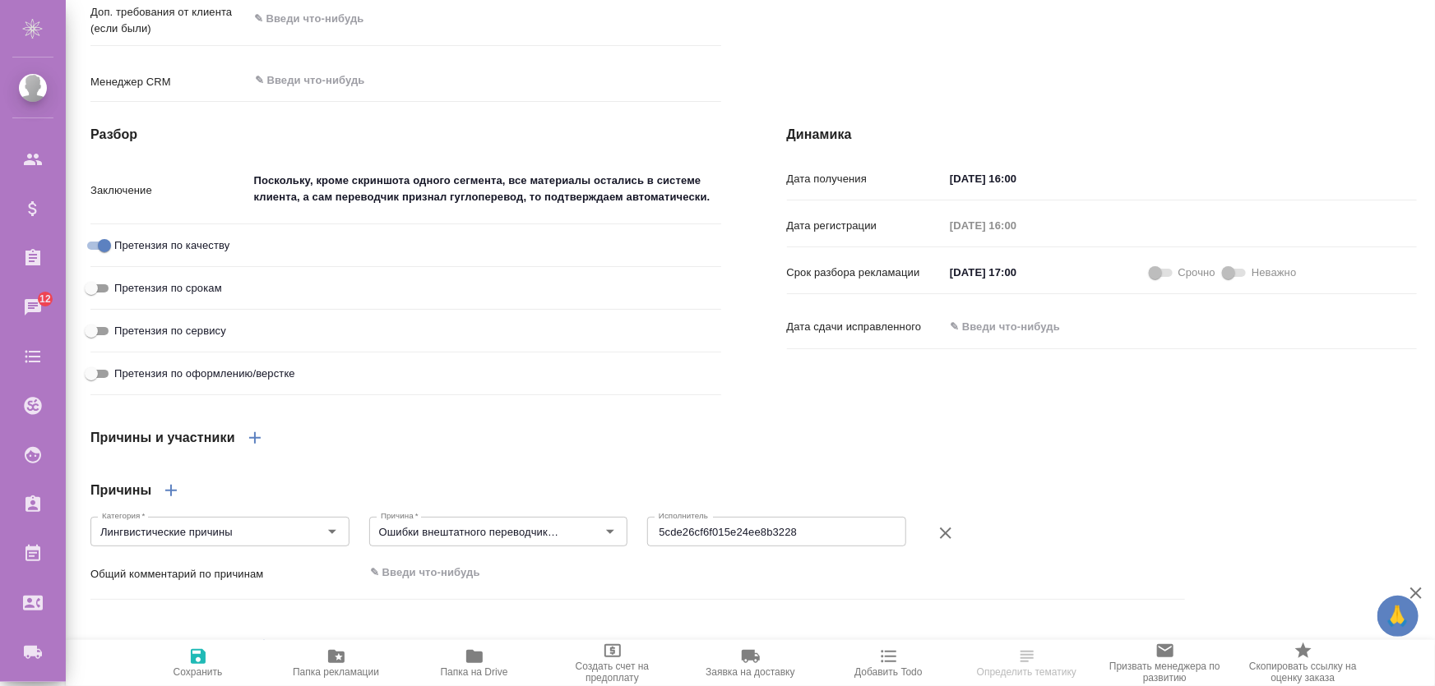
type textarea "x"
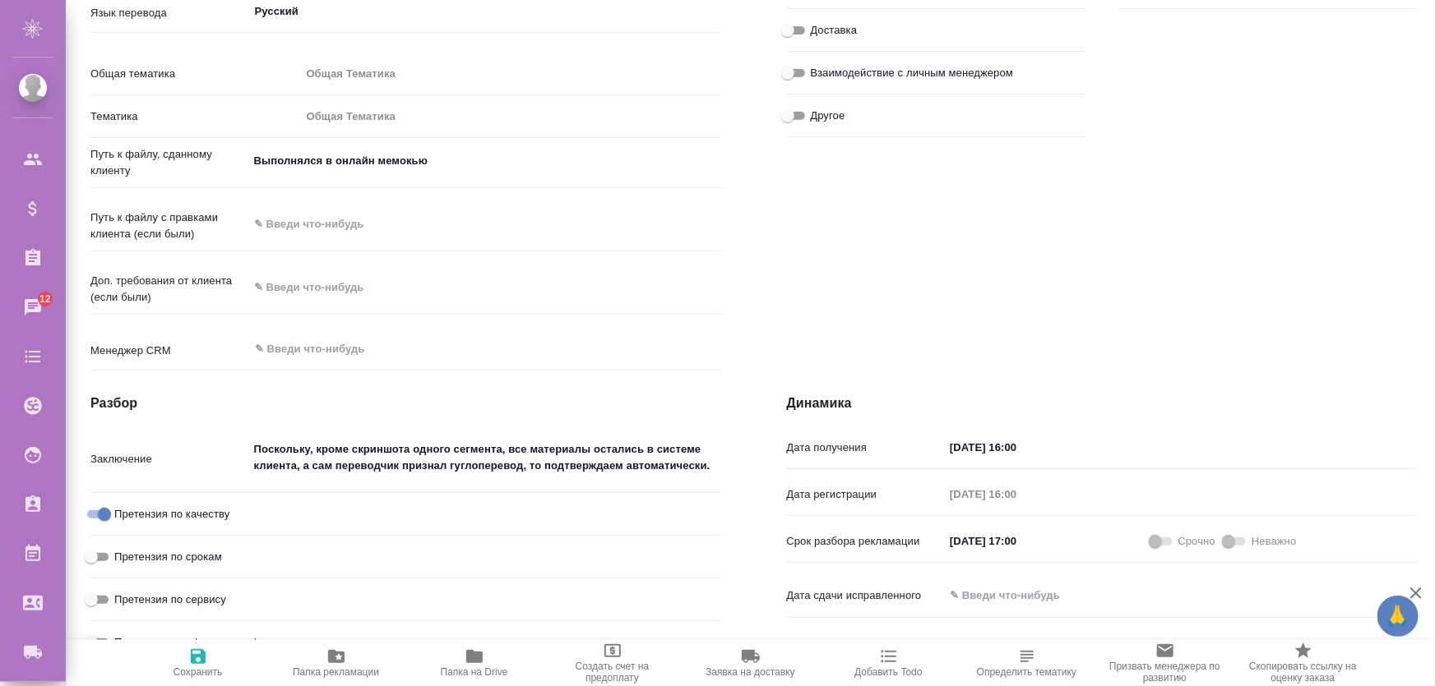
scroll to position [30, 0]
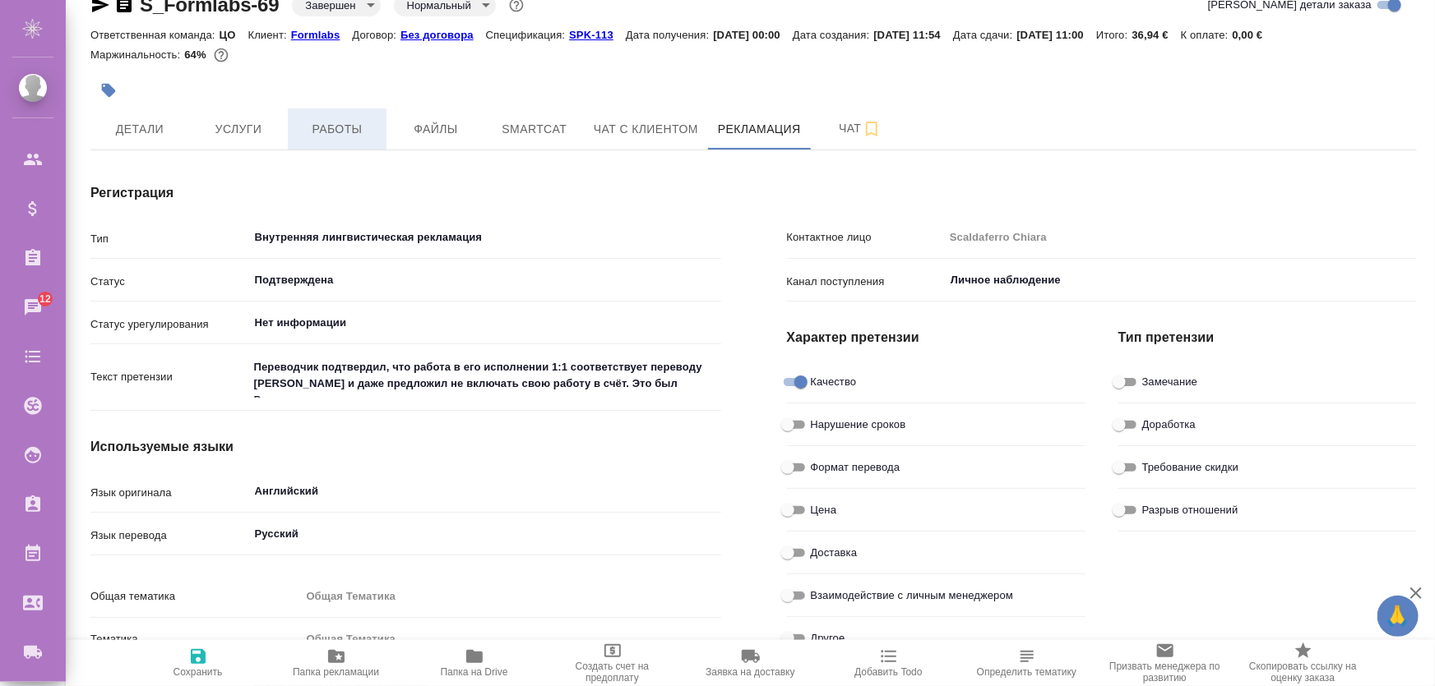
click at [327, 122] on span "Работы" at bounding box center [337, 129] width 79 height 21
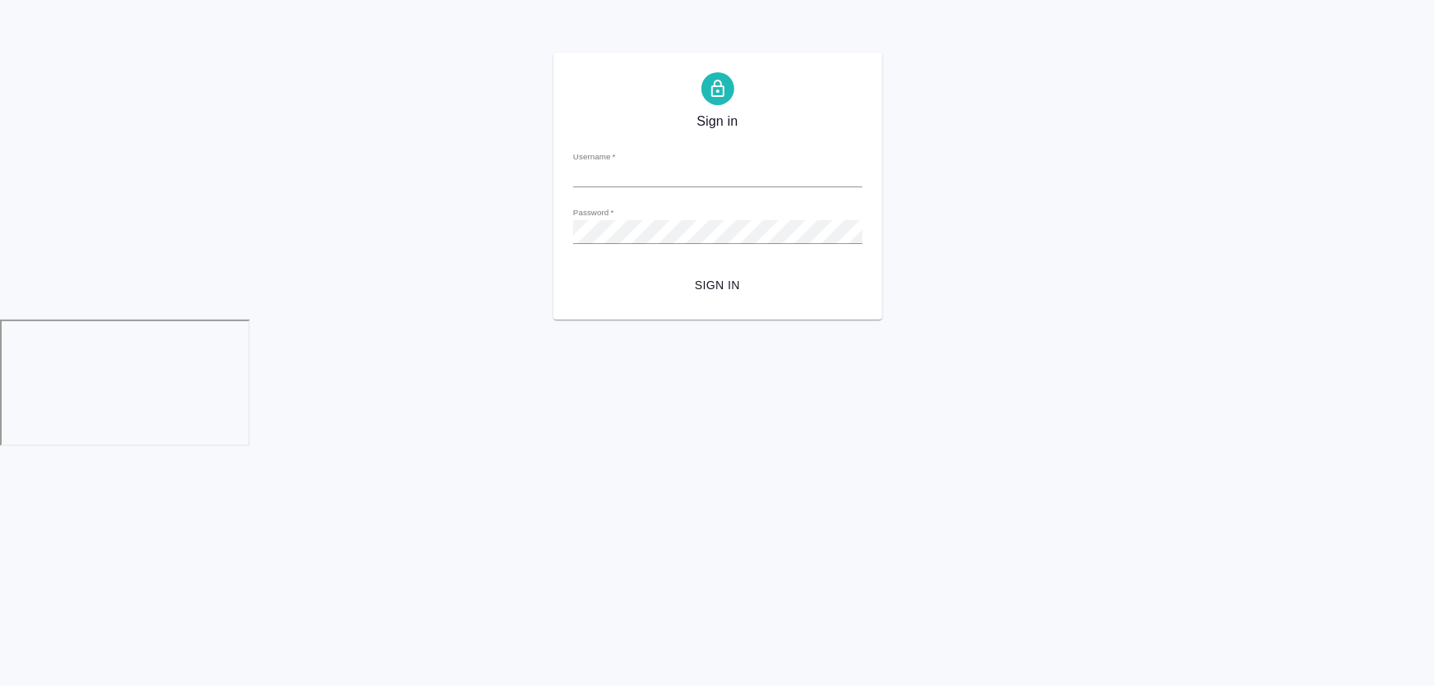
type input "d.zhukova@awatera.com"
click at [704, 270] on form "Username   * d.zhukova@awatera.com Password   * urlPath   * / Sign in" at bounding box center [717, 219] width 289 height 162
click at [709, 280] on span "Sign in" at bounding box center [717, 285] width 263 height 21
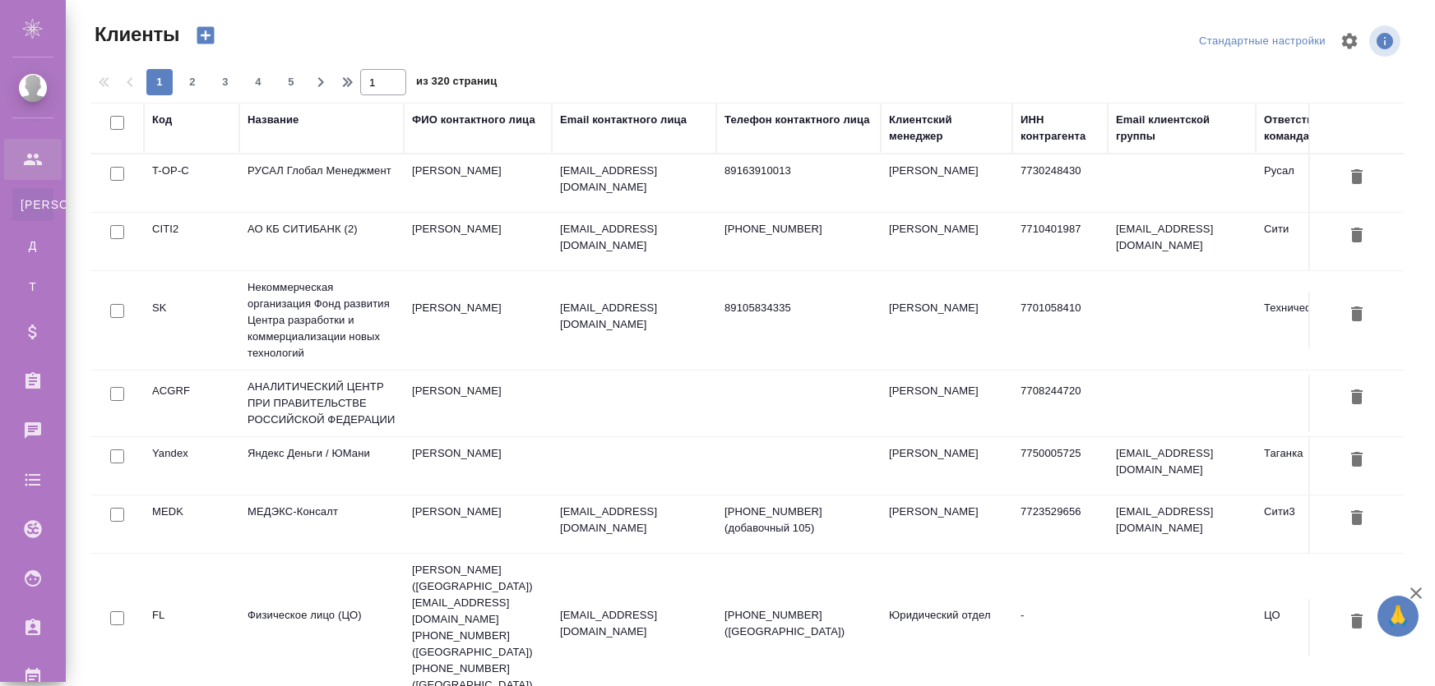
select select "RU"
click at [312, 459] on td "Яндекс Деньги / ЮМани" at bounding box center [321, 466] width 164 height 58
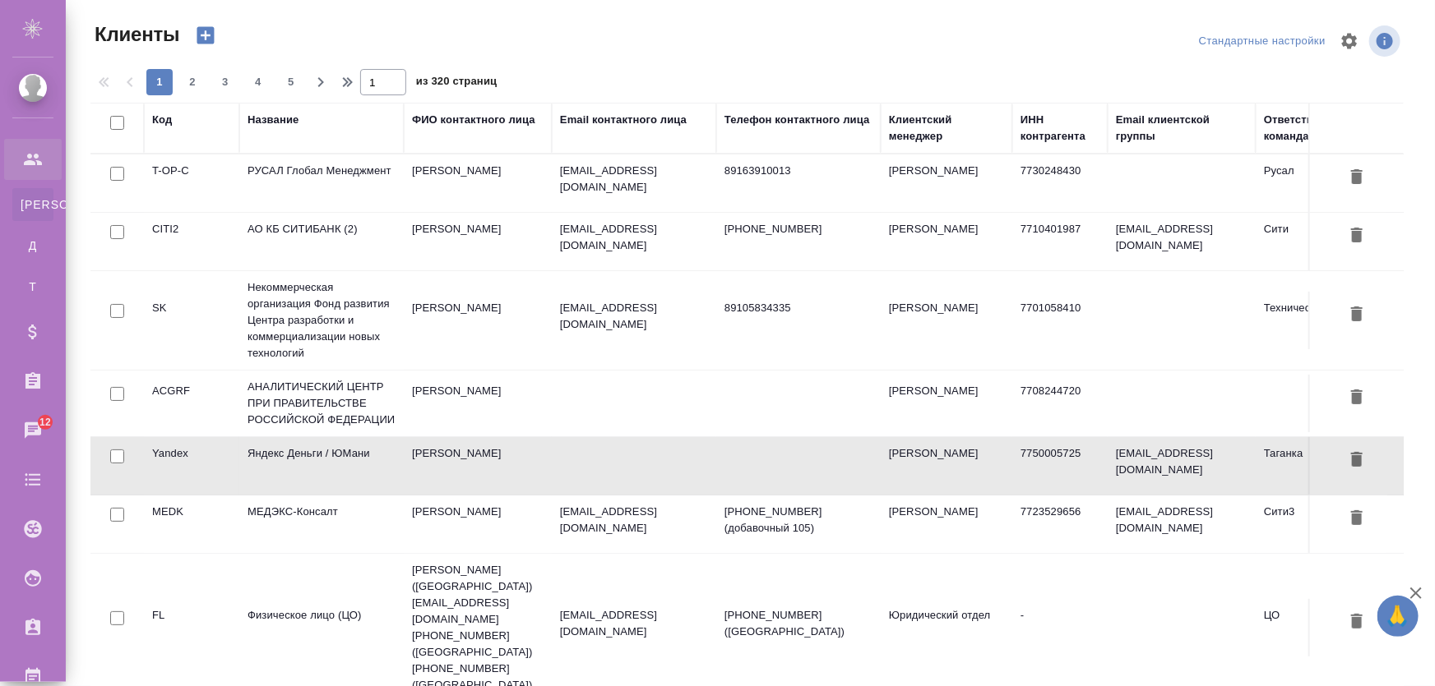
click at [312, 460] on td "Яндекс Деньги / ЮМани" at bounding box center [321, 466] width 164 height 58
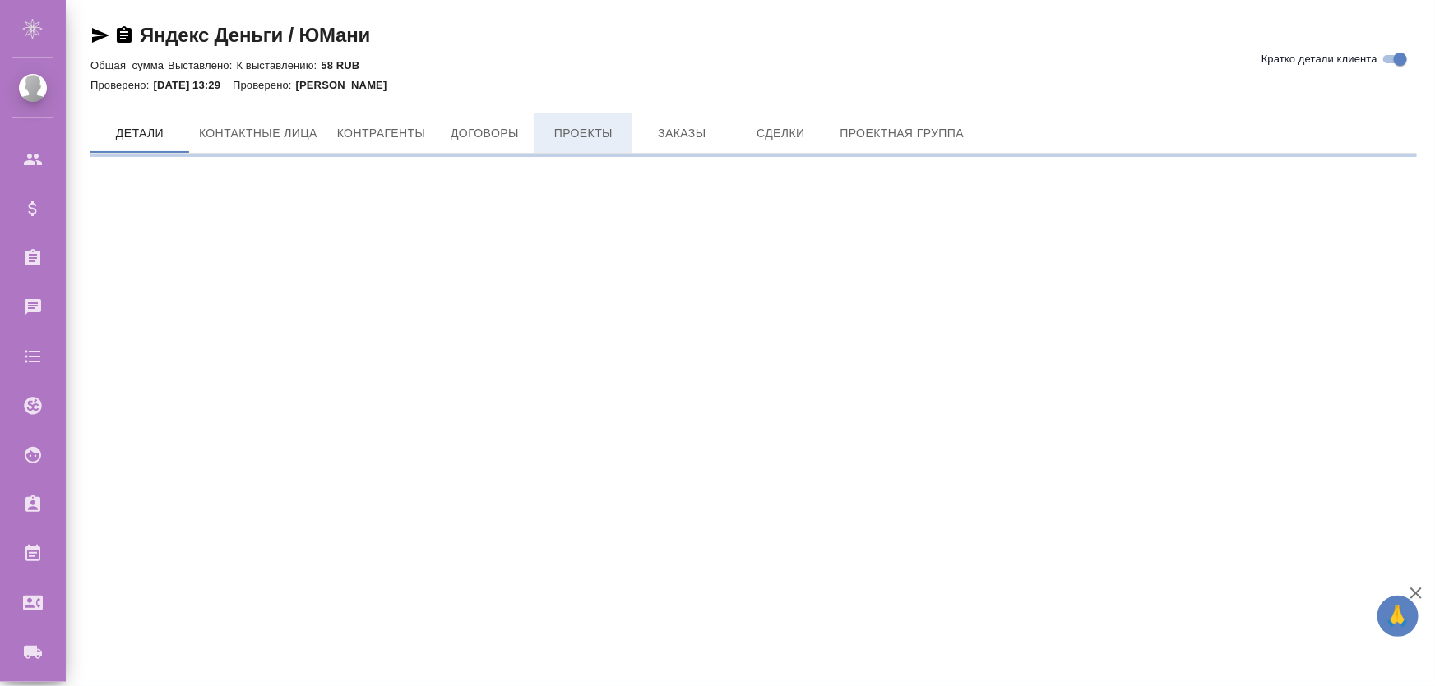
click at [590, 127] on span "Проекты" at bounding box center [582, 133] width 79 height 21
click at [592, 136] on span "Проекты" at bounding box center [582, 133] width 79 height 21
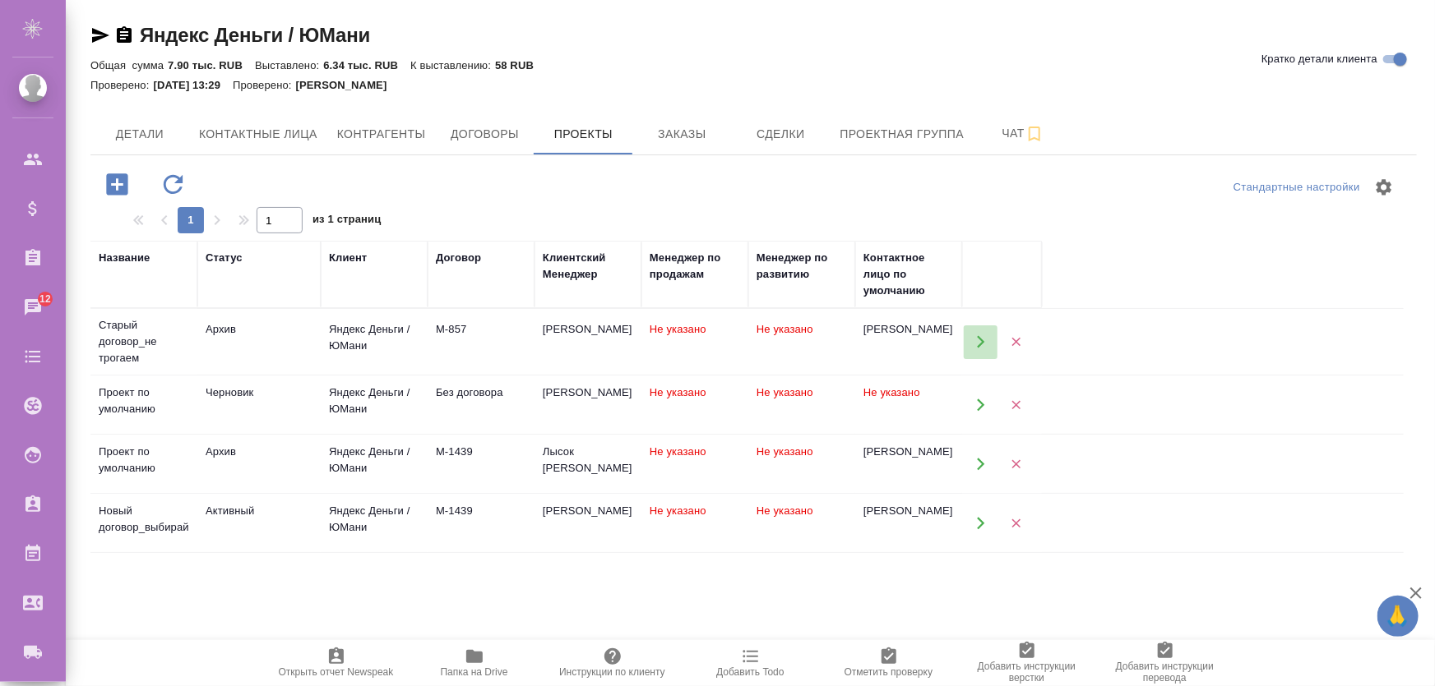
click at [978, 342] on icon "button" at bounding box center [980, 342] width 15 height 15
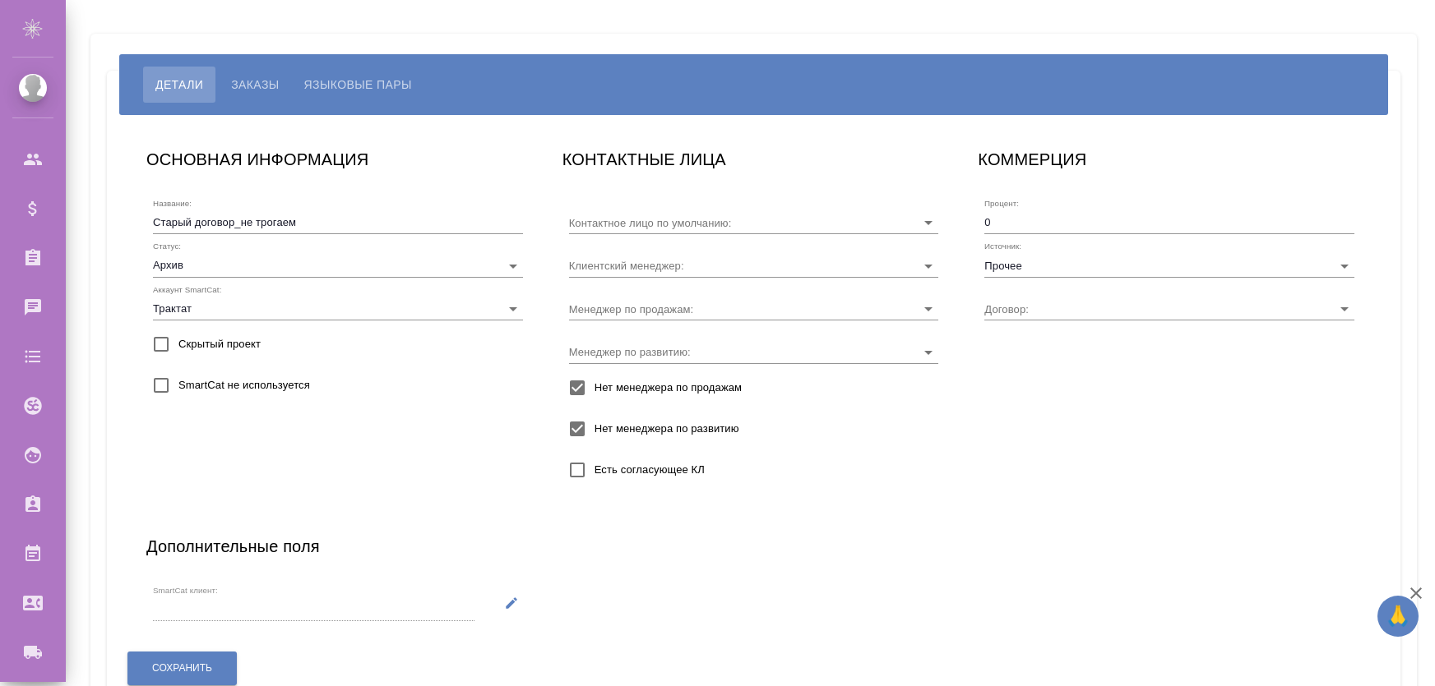
type input "[PERSON_NAME]"
type input "М-857"
